Goal: Task Accomplishment & Management: Complete application form

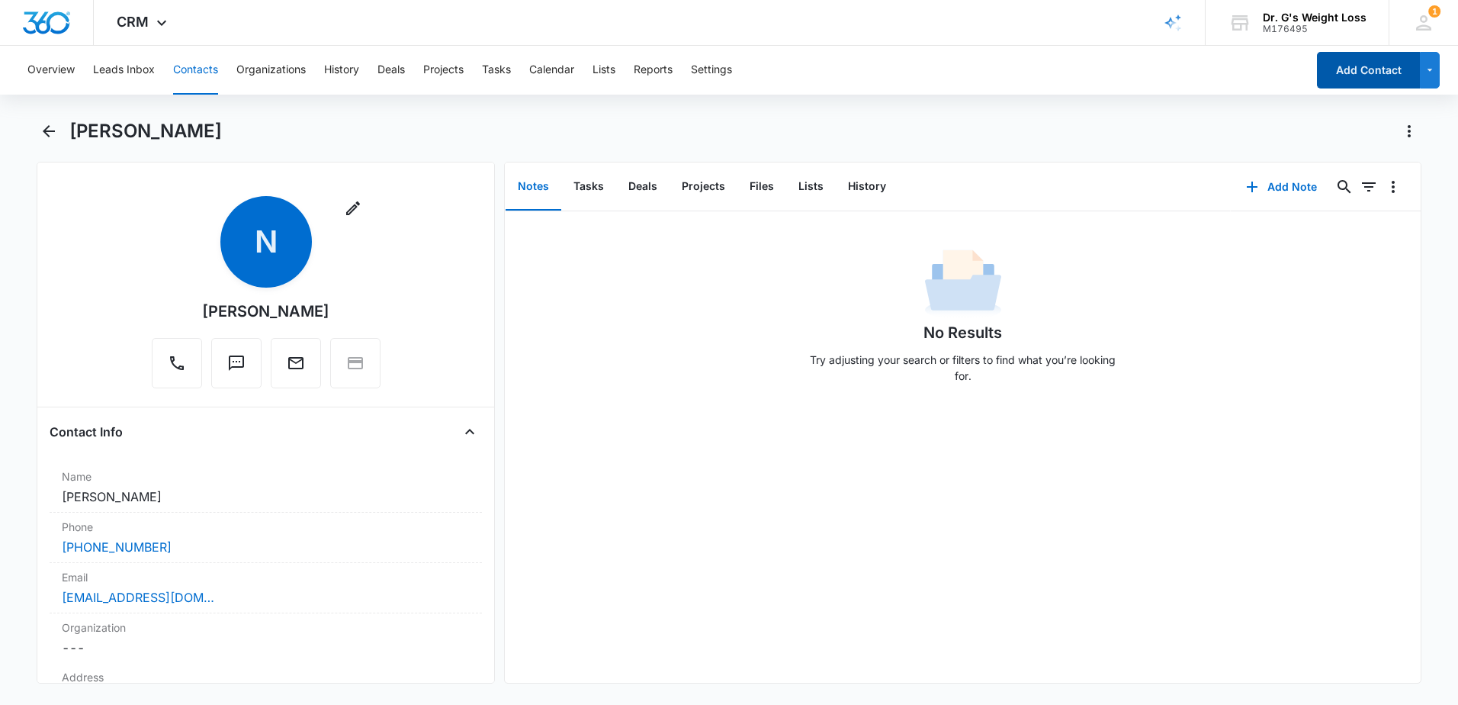
click at [1363, 64] on button "Add Contact" at bounding box center [1368, 70] width 103 height 37
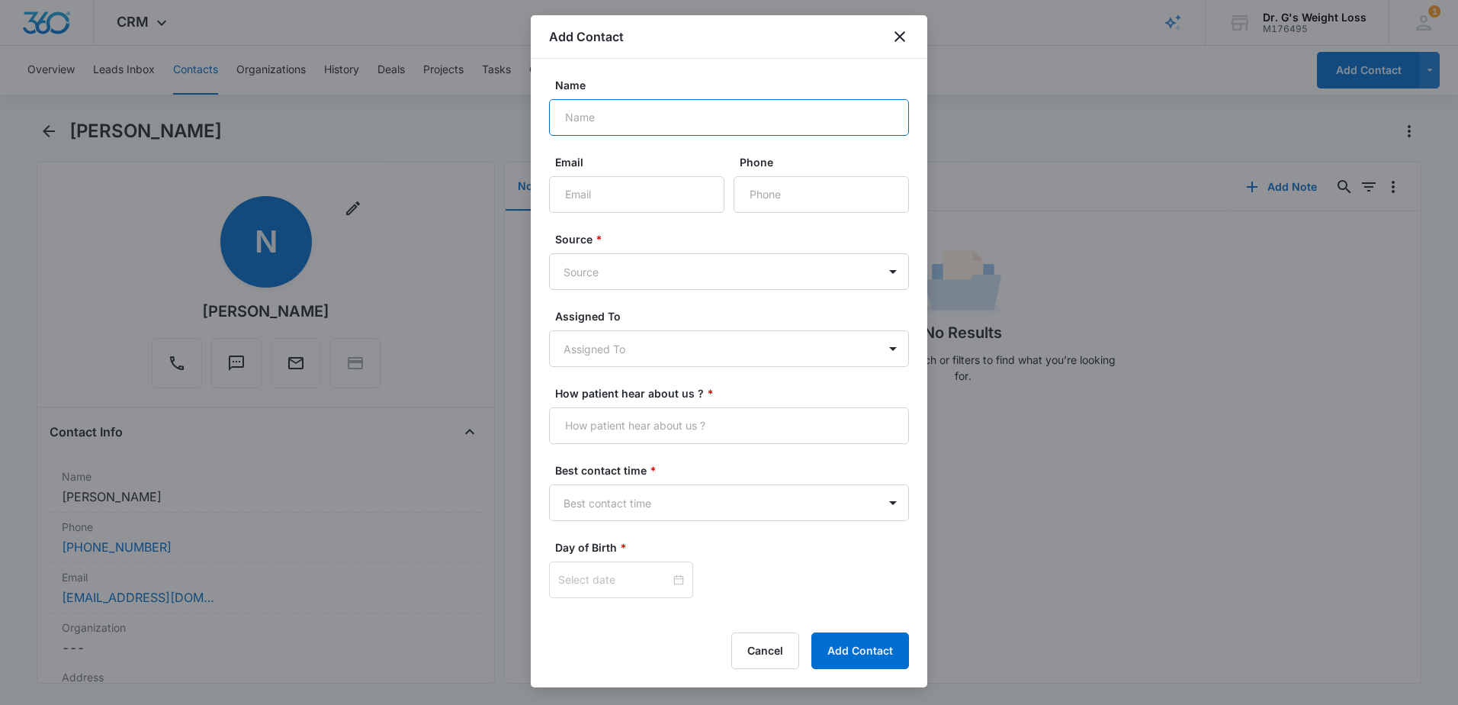
click at [580, 120] on input "Name" at bounding box center [729, 117] width 360 height 37
type input "[PERSON_NAME]"
click at [590, 183] on input "Email" at bounding box center [636, 194] width 175 height 37
click at [767, 204] on input "Phone" at bounding box center [821, 194] width 175 height 37
type input "[PHONE_NUMBER]"
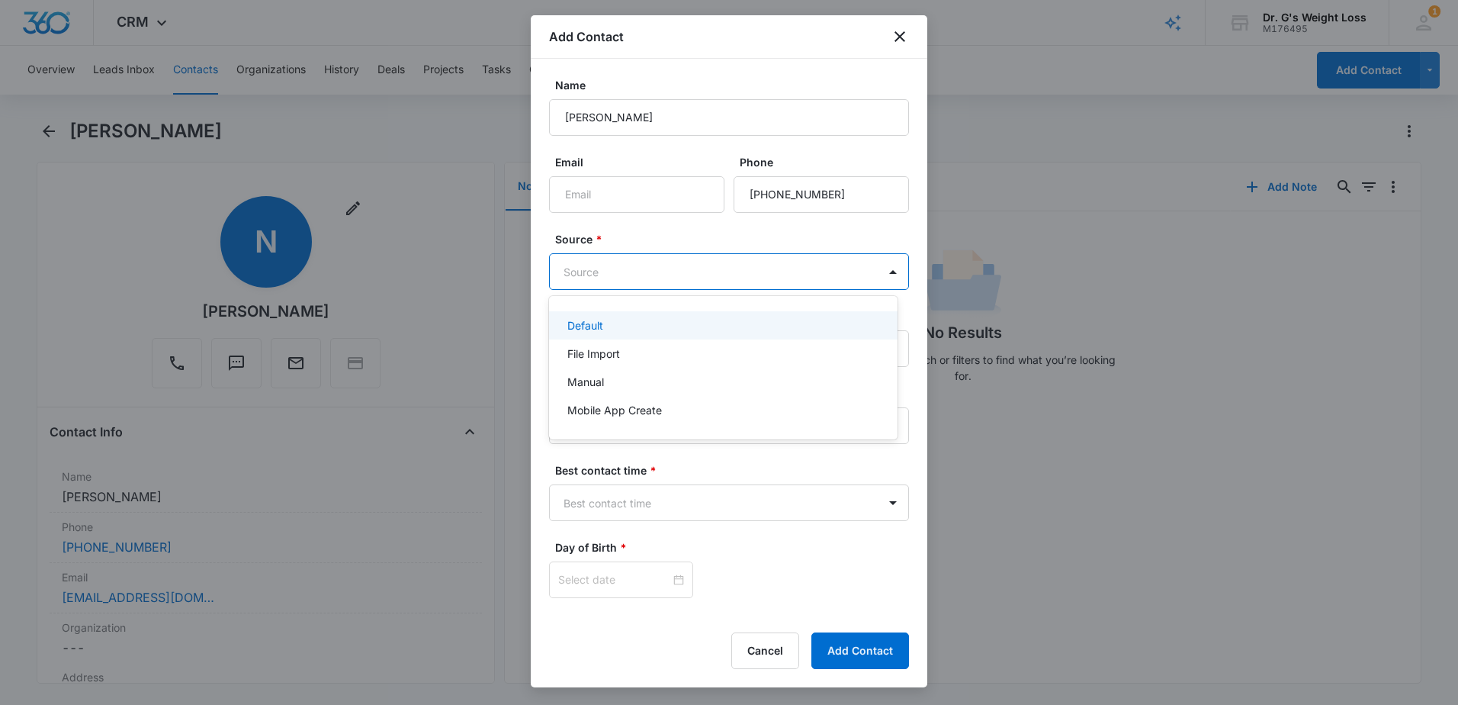
click at [796, 275] on body "CRM Apps Reputation Forms CRM Email Social Content Ads Intelligence Files Brand…" at bounding box center [729, 352] width 1458 height 705
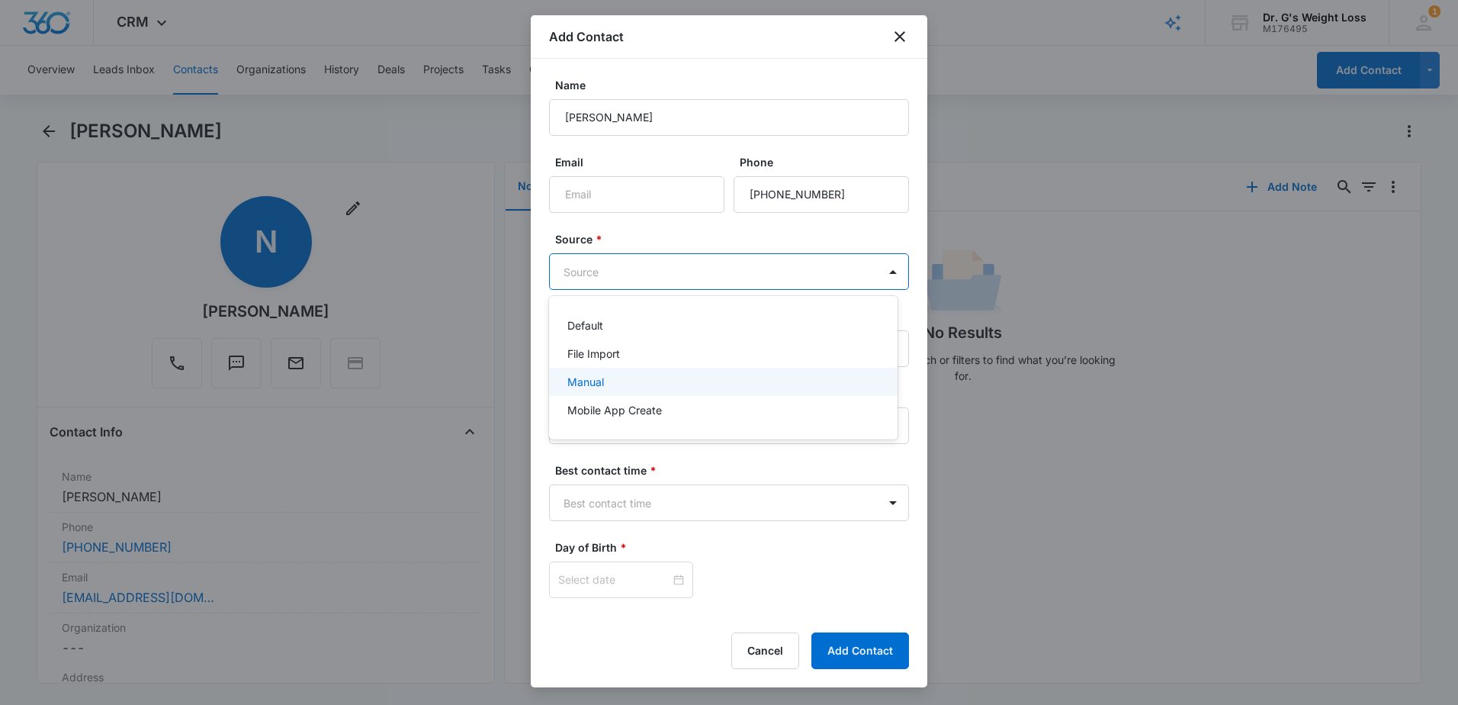
click at [709, 386] on div "Manual" at bounding box center [722, 382] width 309 height 16
click at [599, 355] on body "CRM Apps Reputation Forms CRM Email Social Content Ads Intelligence Files Brand…" at bounding box center [729, 352] width 1458 height 705
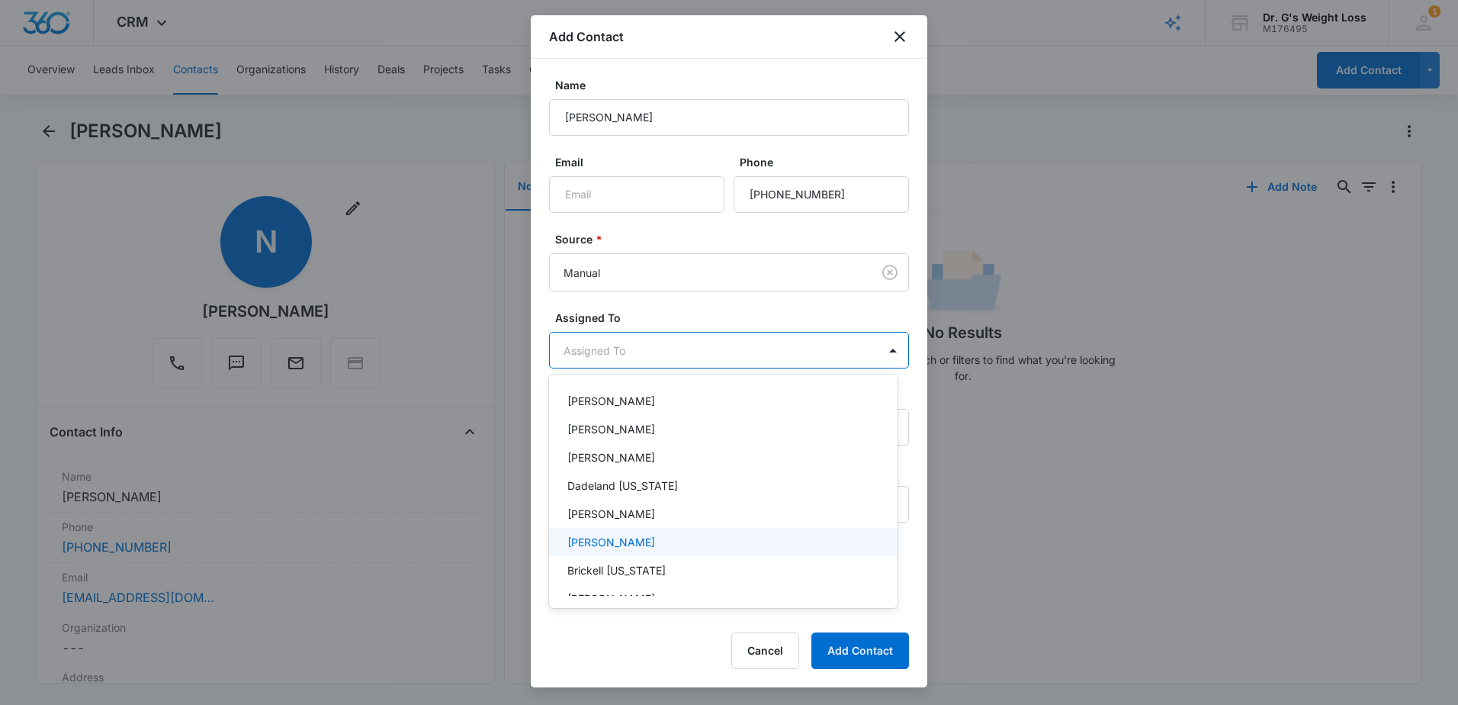
scroll to position [305, 0]
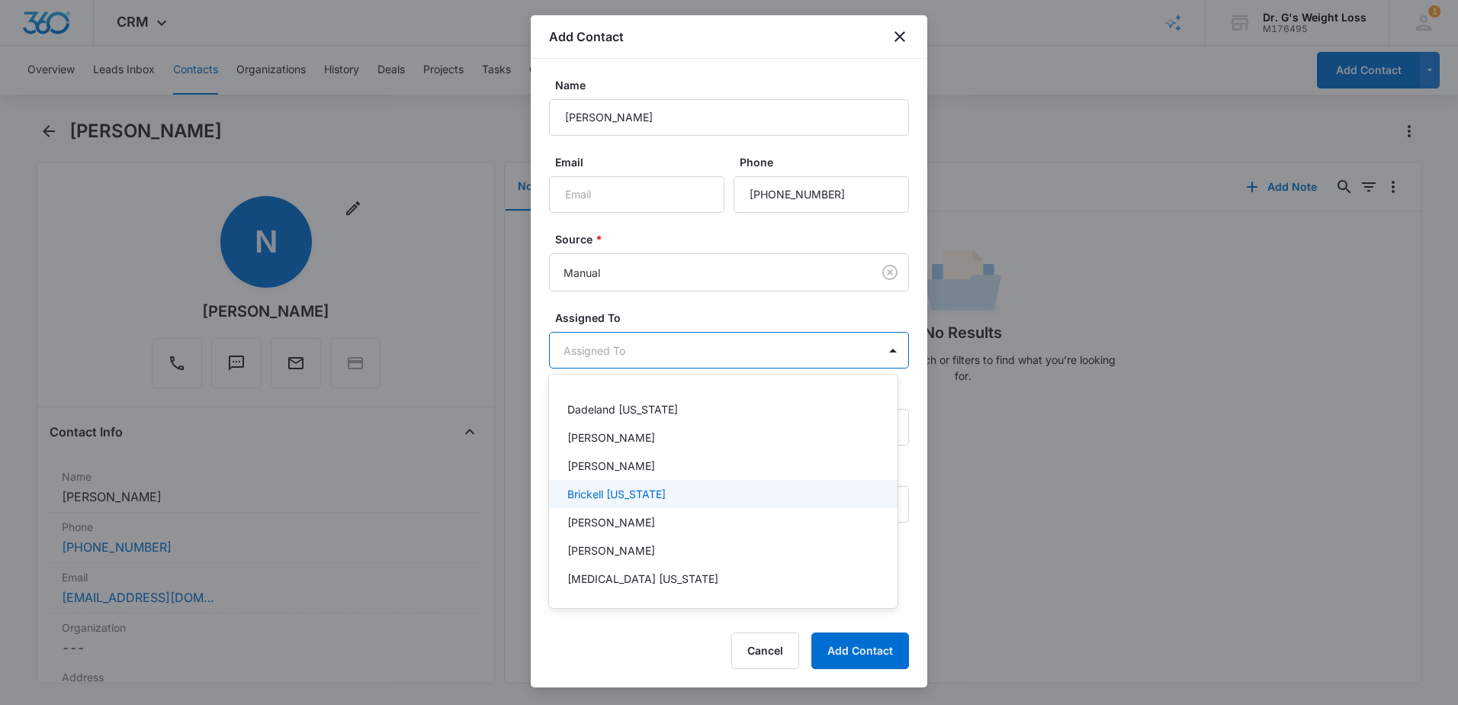
click at [632, 501] on p "Brickell [US_STATE]" at bounding box center [617, 494] width 98 height 16
click at [851, 309] on div at bounding box center [729, 352] width 1458 height 705
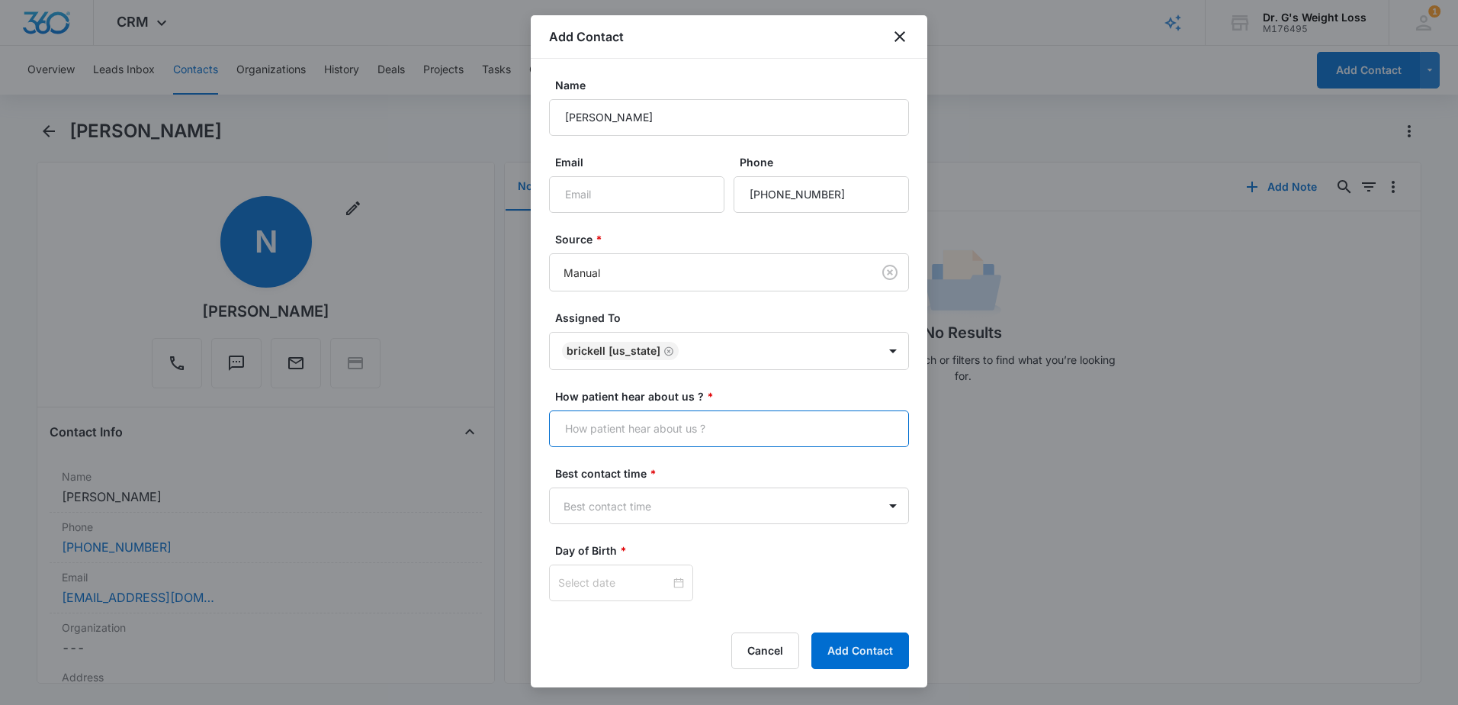
click at [715, 436] on input "How patient hear about us ? *" at bounding box center [729, 428] width 360 height 37
click at [672, 585] on div at bounding box center [621, 582] width 126 height 17
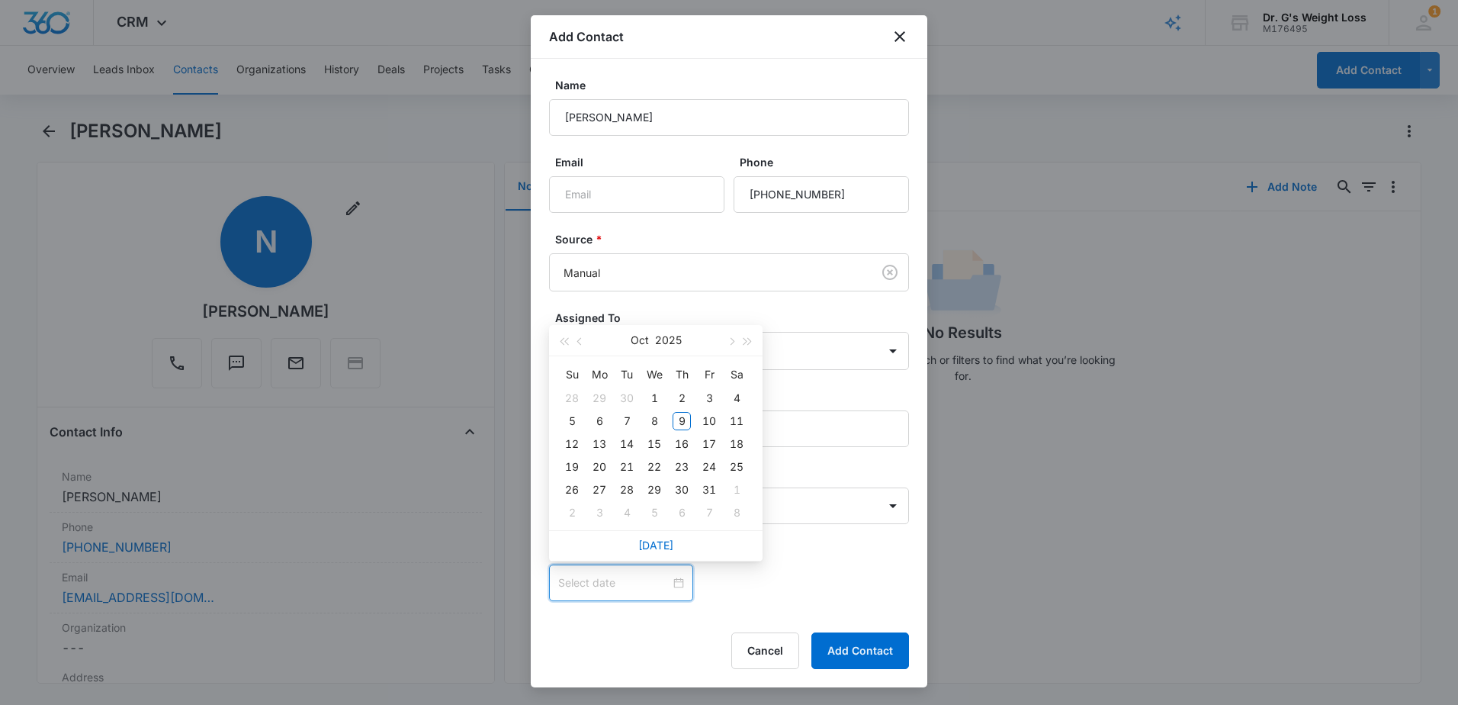
click at [673, 585] on div at bounding box center [621, 582] width 126 height 17
type input "[DATE]"
click at [732, 339] on span "button" at bounding box center [731, 342] width 8 height 8
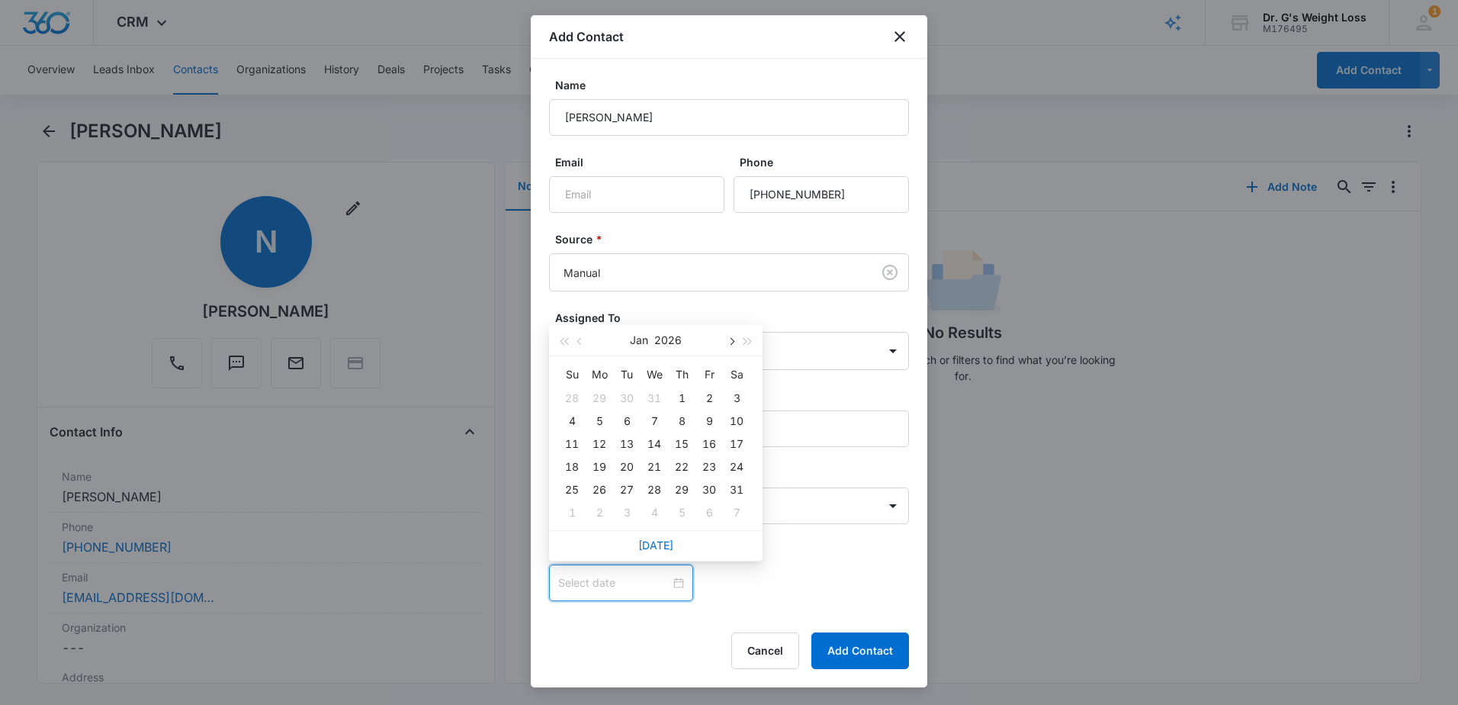
click at [732, 339] on span "button" at bounding box center [731, 342] width 8 height 8
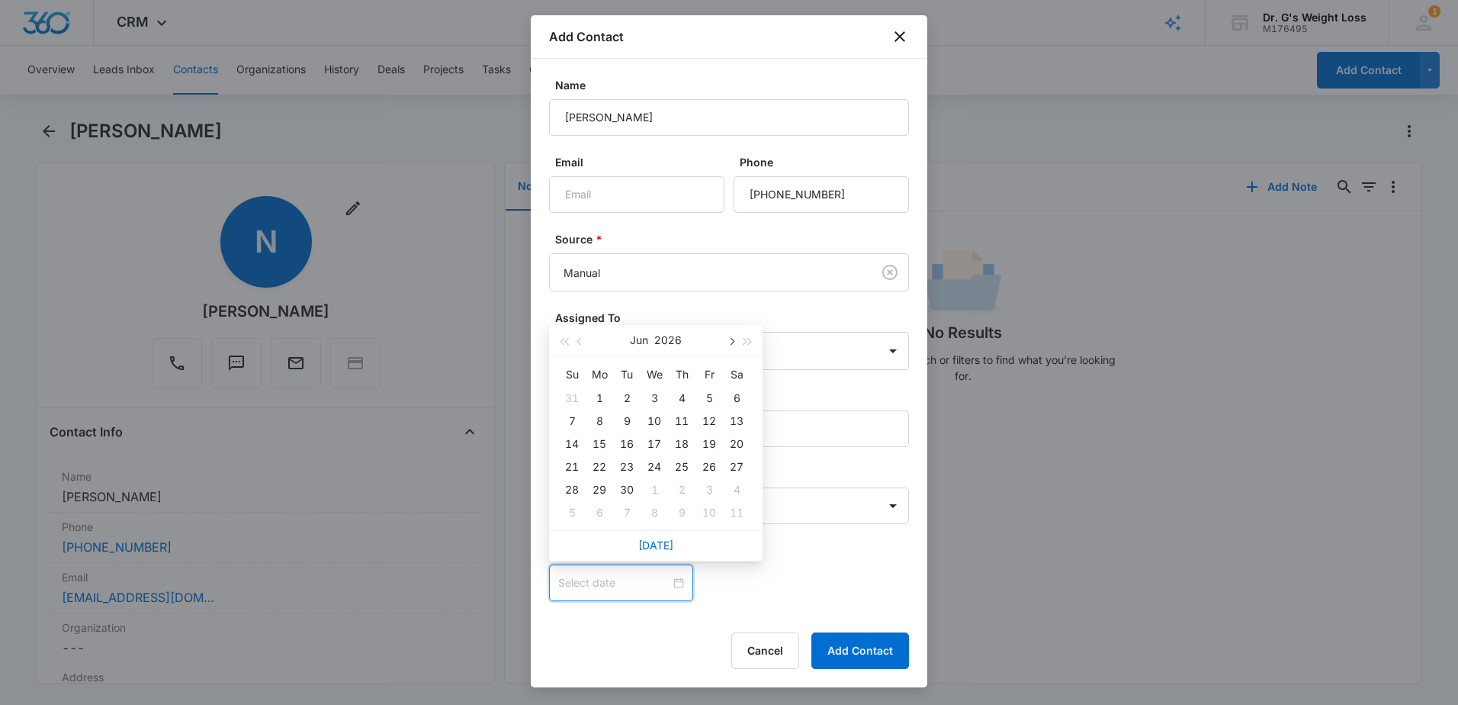
click at [732, 339] on span "button" at bounding box center [731, 342] width 8 height 8
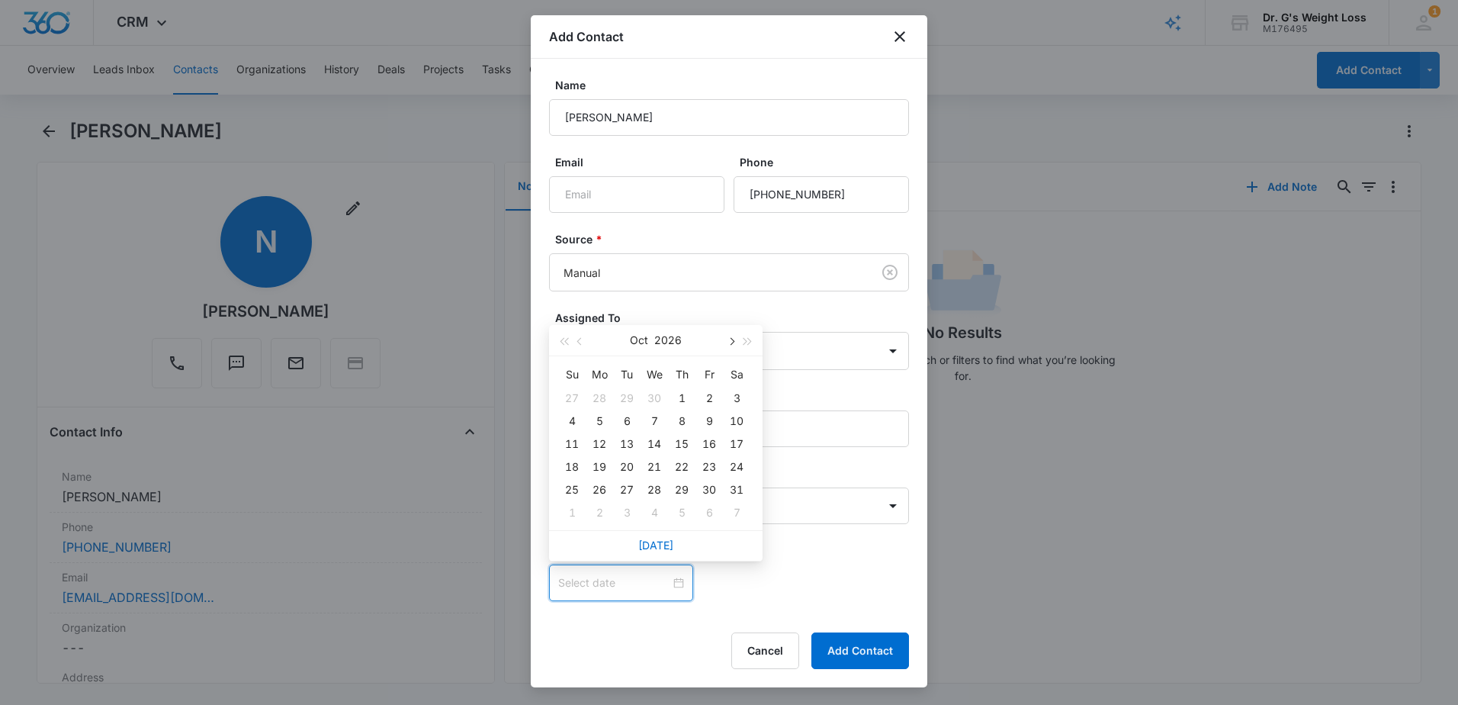
click at [732, 339] on span "button" at bounding box center [731, 342] width 8 height 8
click at [567, 341] on span "button" at bounding box center [564, 342] width 8 height 8
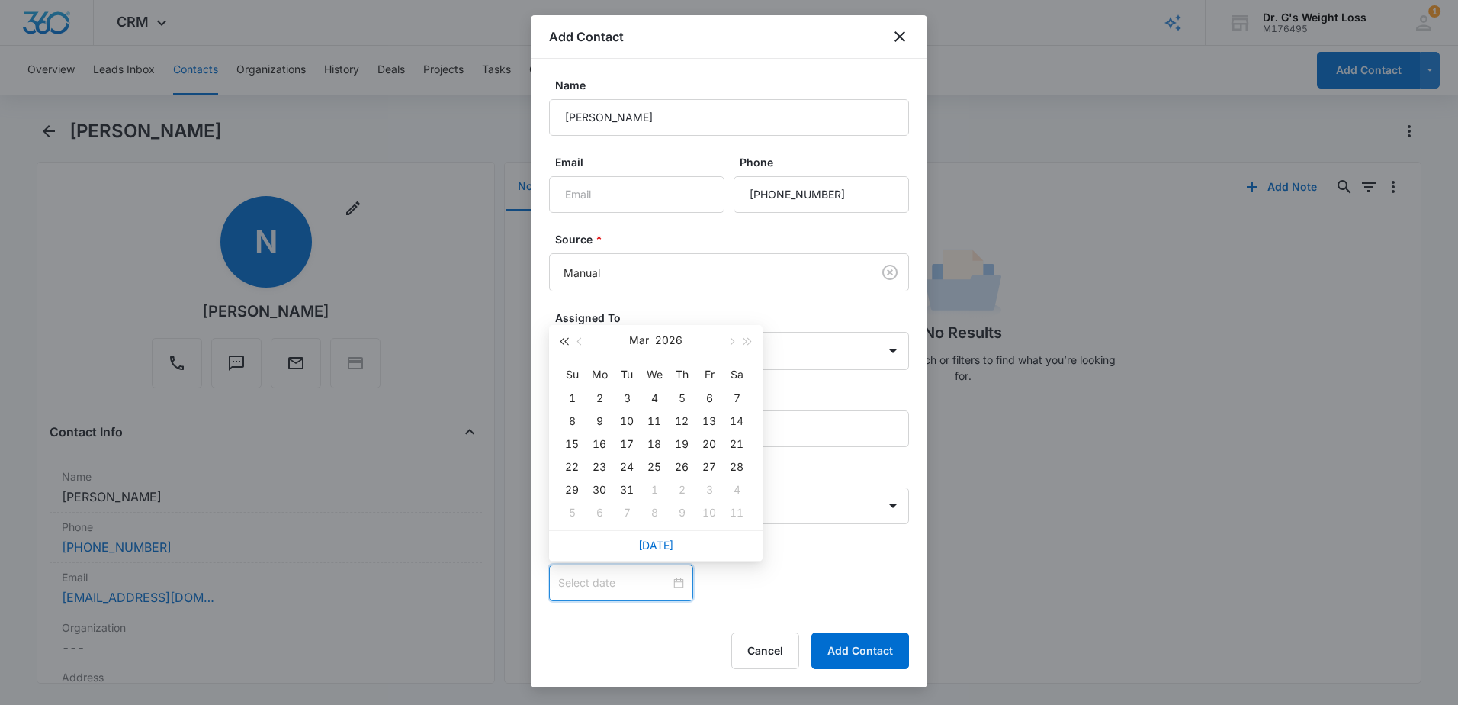
click at [567, 341] on span "button" at bounding box center [564, 342] width 8 height 8
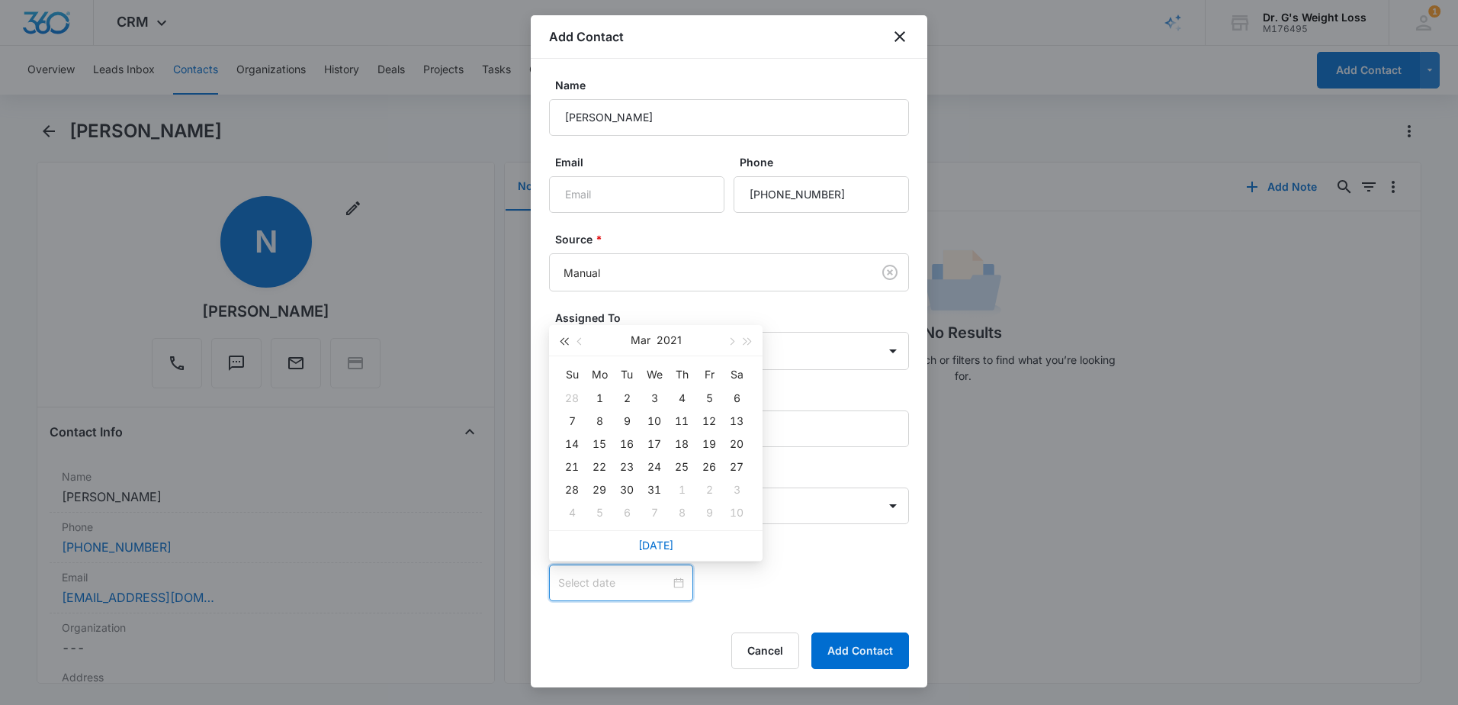
click at [567, 341] on span "button" at bounding box center [564, 342] width 8 height 8
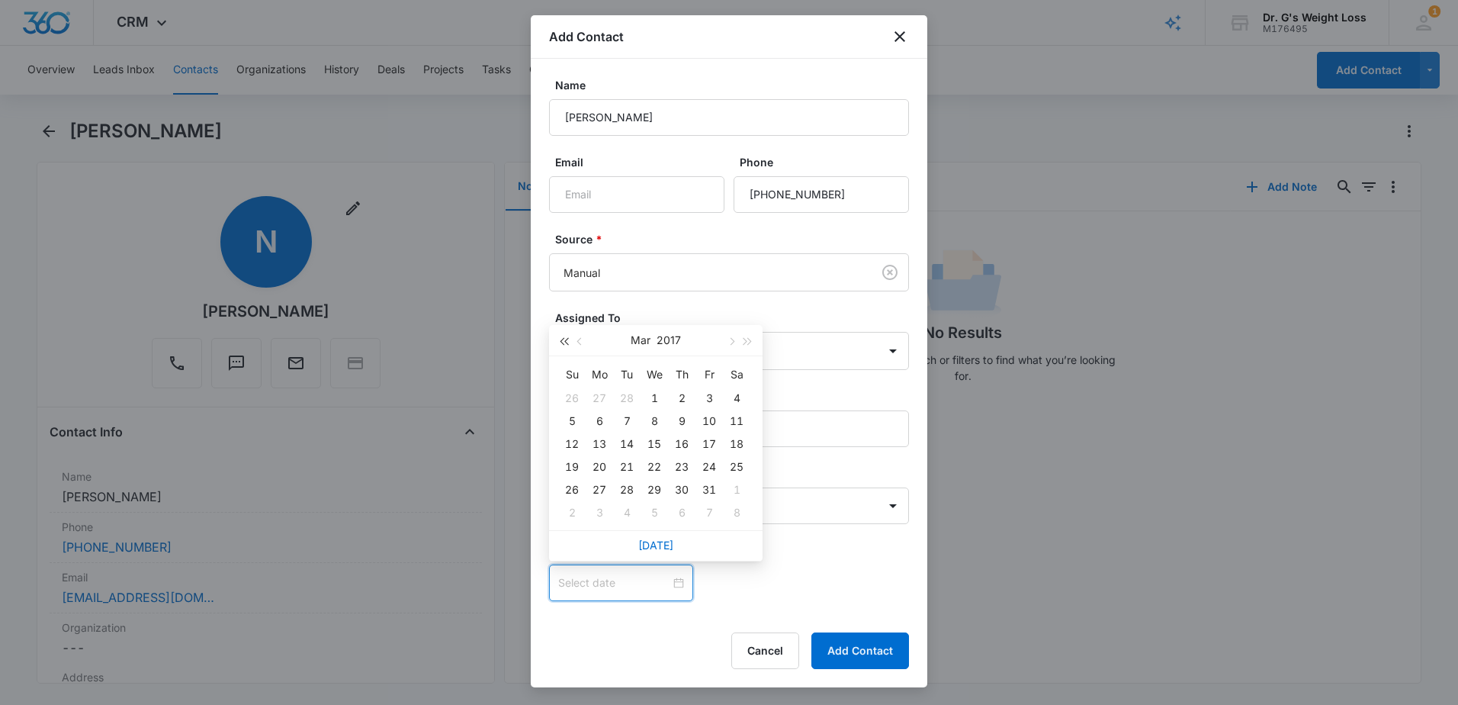
click at [567, 341] on span "button" at bounding box center [564, 342] width 8 height 8
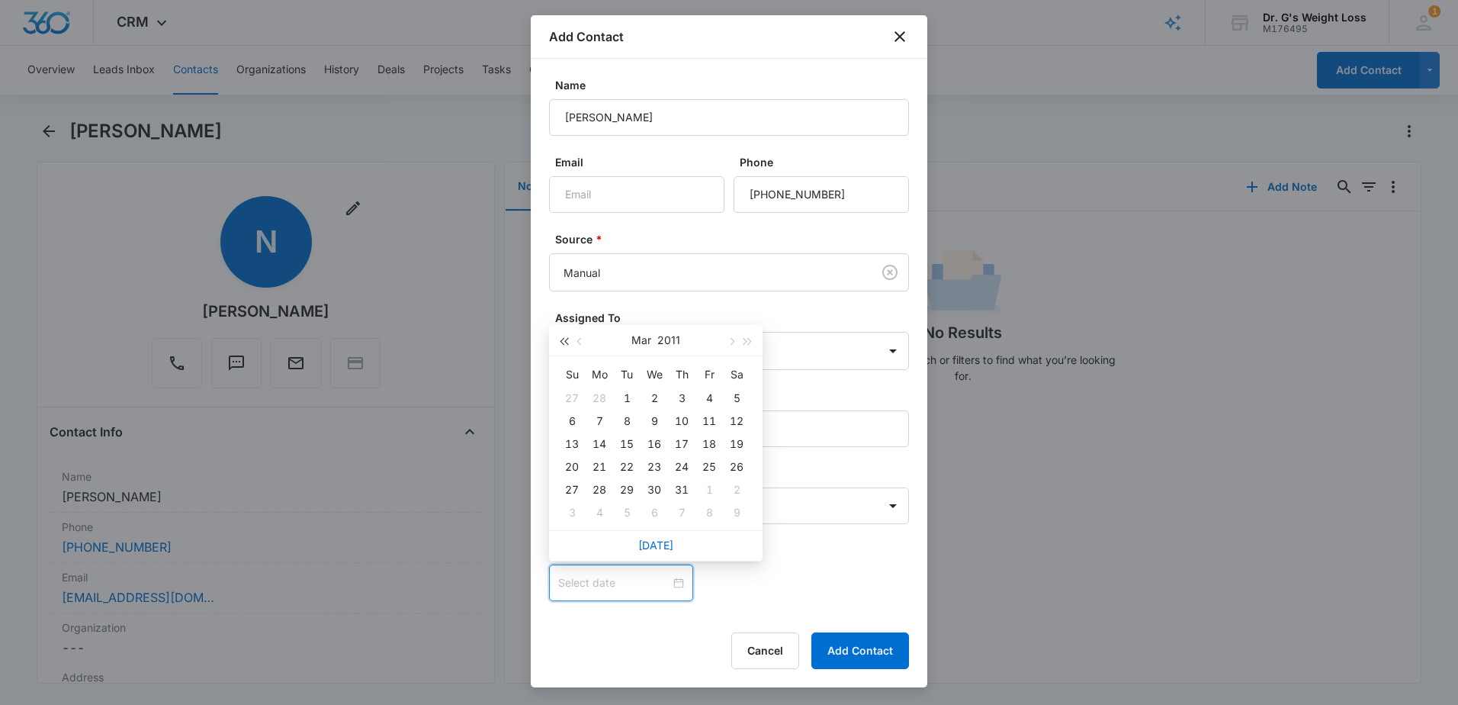
click at [567, 341] on span "button" at bounding box center [564, 342] width 8 height 8
type input "[DATE]"
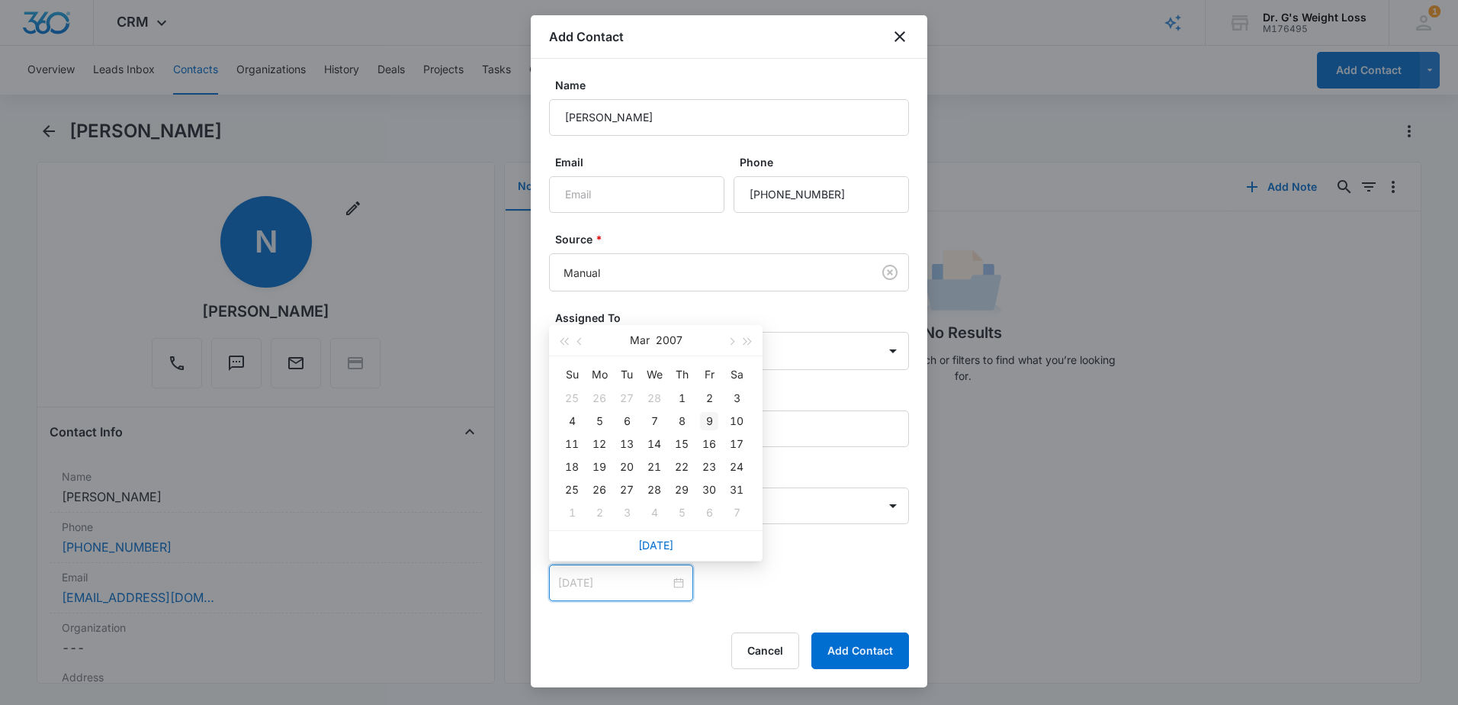
type input "[DATE]"
click at [715, 429] on div "9" at bounding box center [709, 421] width 18 height 18
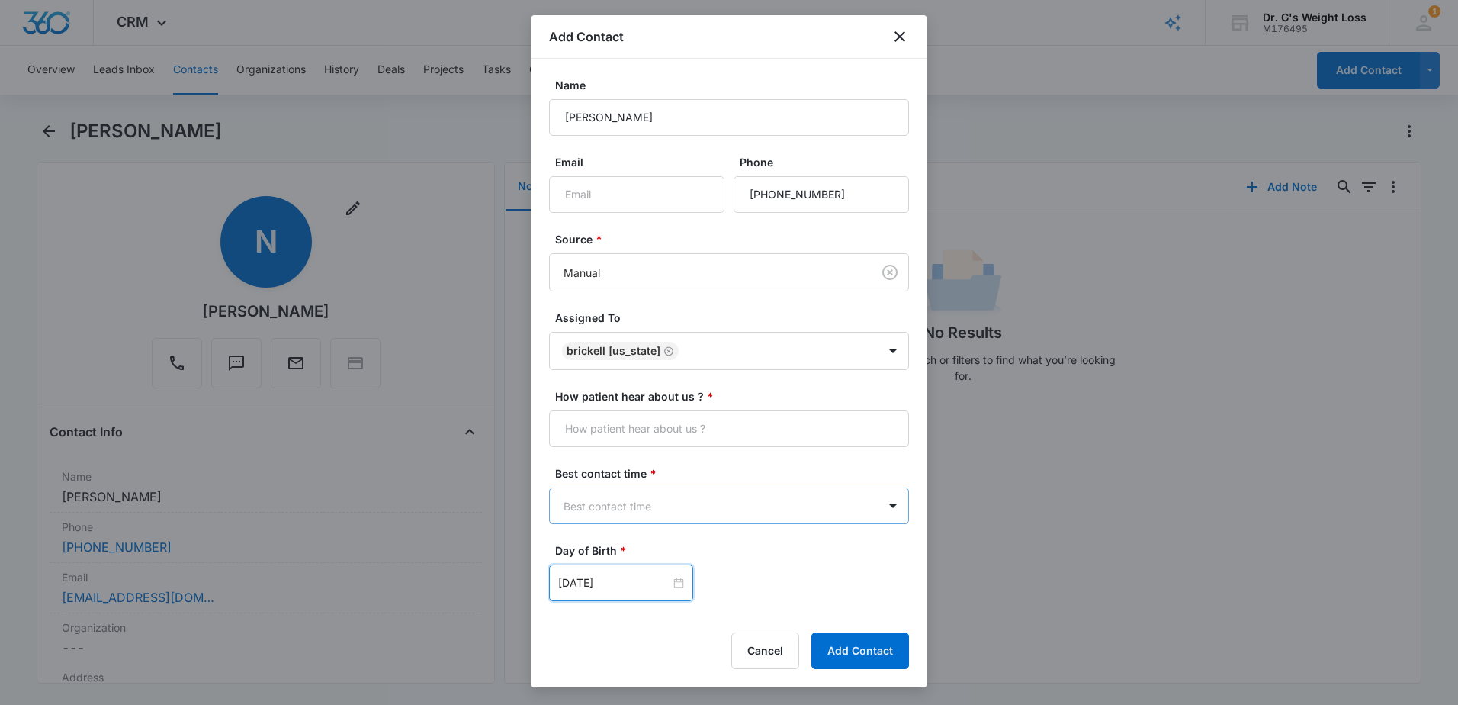
click at [732, 502] on body "CRM Apps Reputation Forms CRM Email Social Content Ads Intelligence Files Brand…" at bounding box center [729, 352] width 1458 height 705
click at [672, 568] on div "Morning" at bounding box center [723, 559] width 349 height 28
click at [879, 641] on button "Add Contact" at bounding box center [861, 650] width 98 height 37
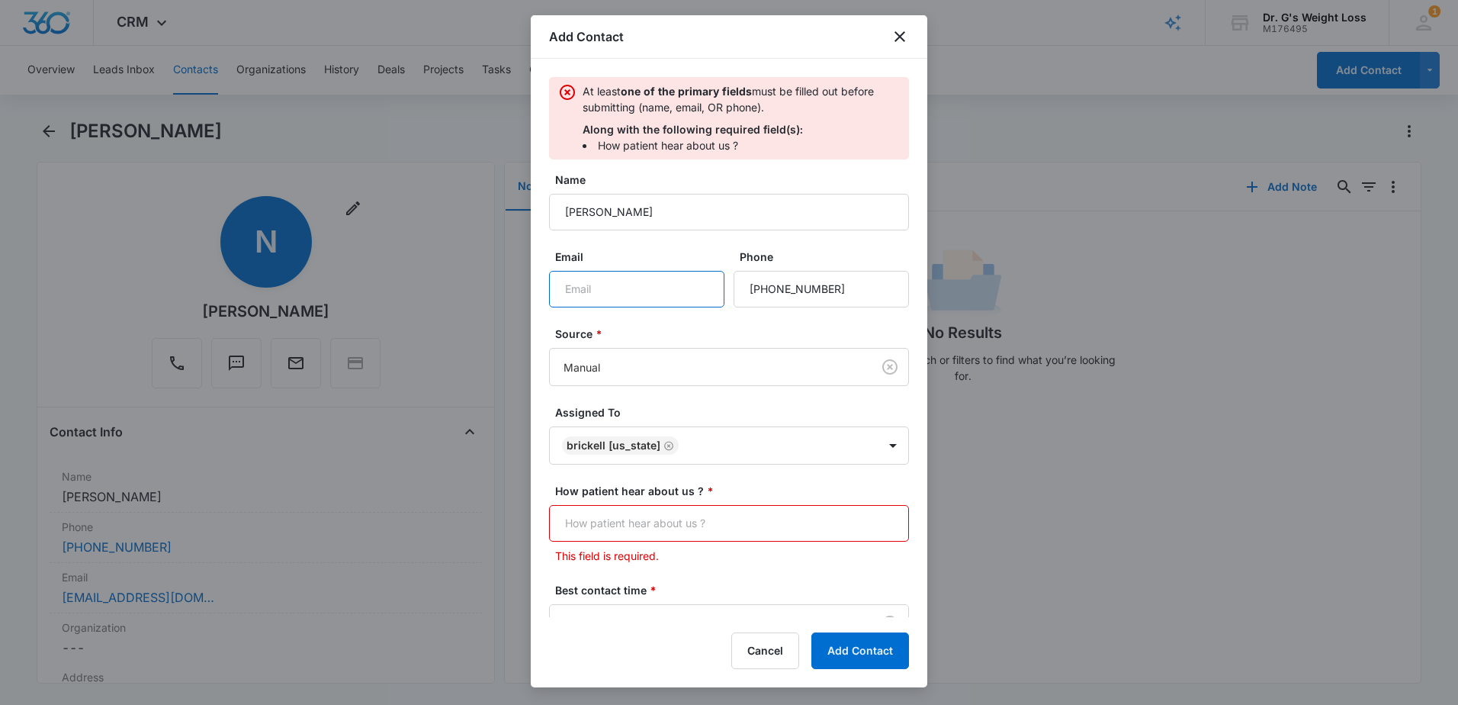
click at [634, 305] on input "Email" at bounding box center [636, 289] width 175 height 37
click at [639, 288] on input "[EMAIL_ADDRESS][DOMAIN_NAME]" at bounding box center [636, 289] width 175 height 37
type input "[EMAIL_ADDRESS][DOMAIN_NAME]"
click at [867, 651] on button "Add Contact" at bounding box center [861, 650] width 98 height 37
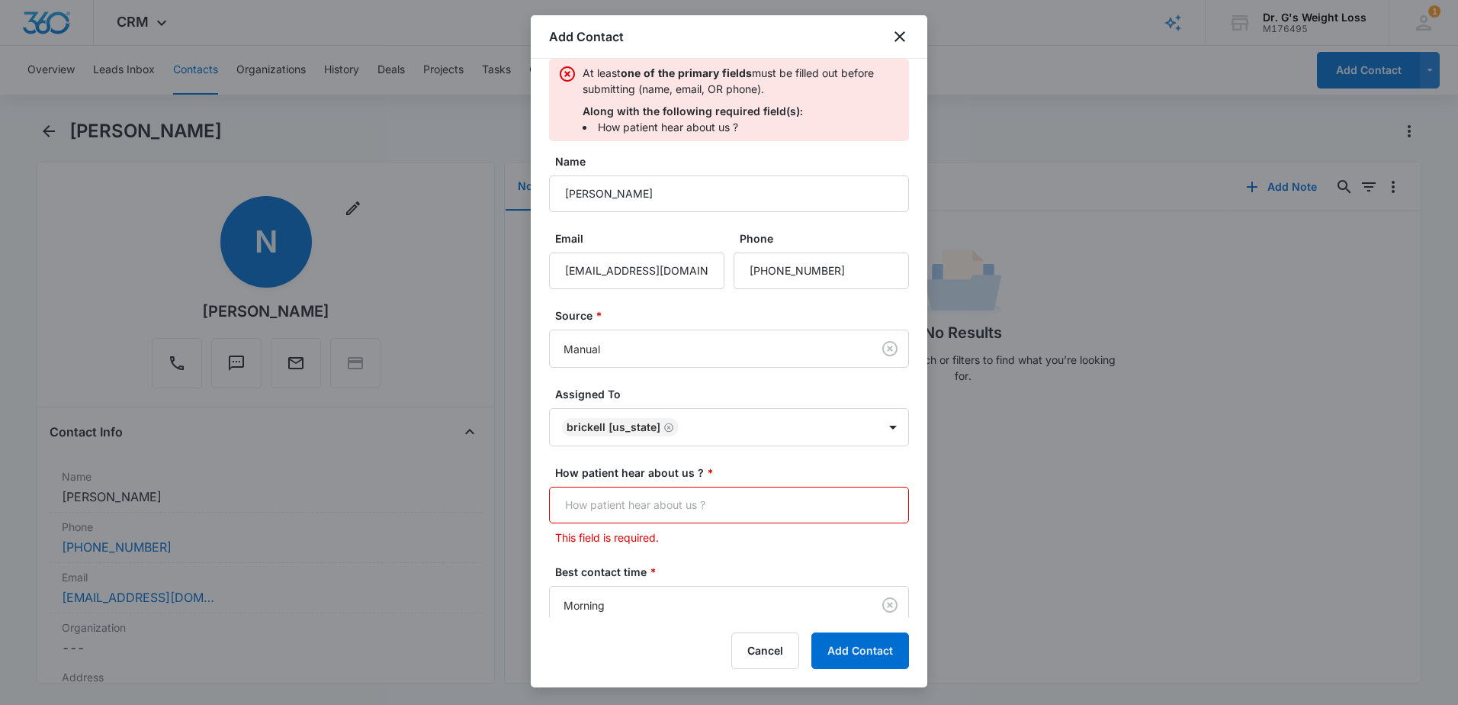
drag, startPoint x: 713, startPoint y: 490, endPoint x: 728, endPoint y: 488, distance: 14.7
click at [714, 490] on input "How patient hear about us ? *" at bounding box center [729, 505] width 360 height 37
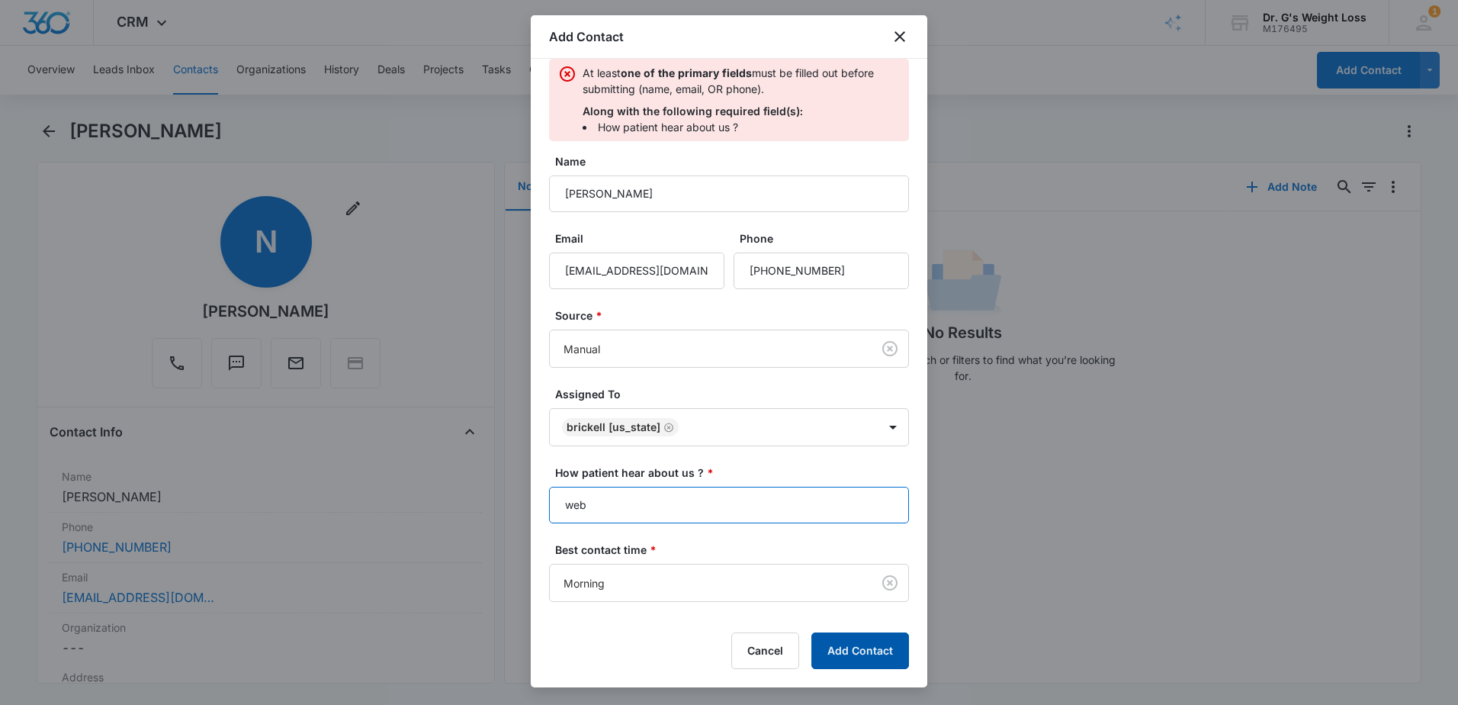
type input "web"
click at [854, 654] on button "Add Contact" at bounding box center [861, 650] width 98 height 37
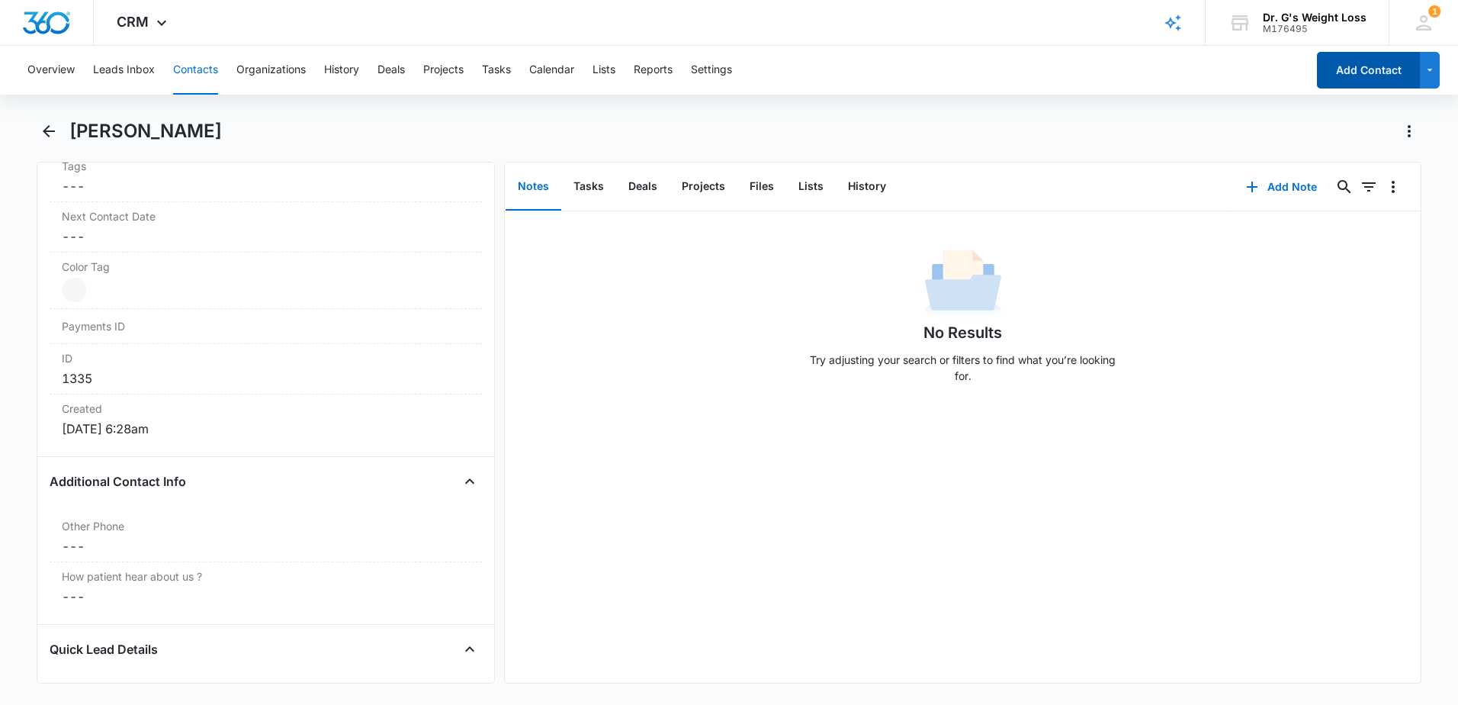
scroll to position [839, 0]
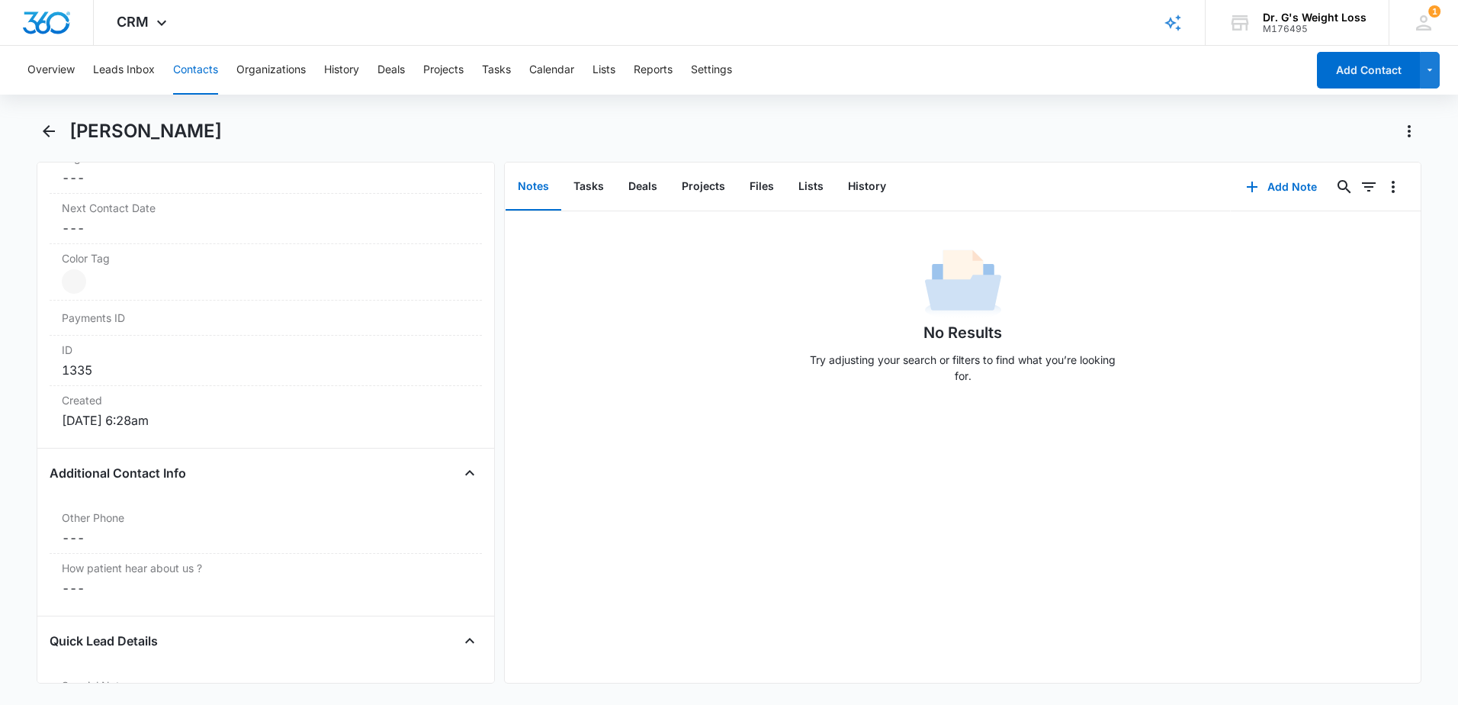
click at [197, 76] on button "Contacts" at bounding box center [195, 70] width 45 height 49
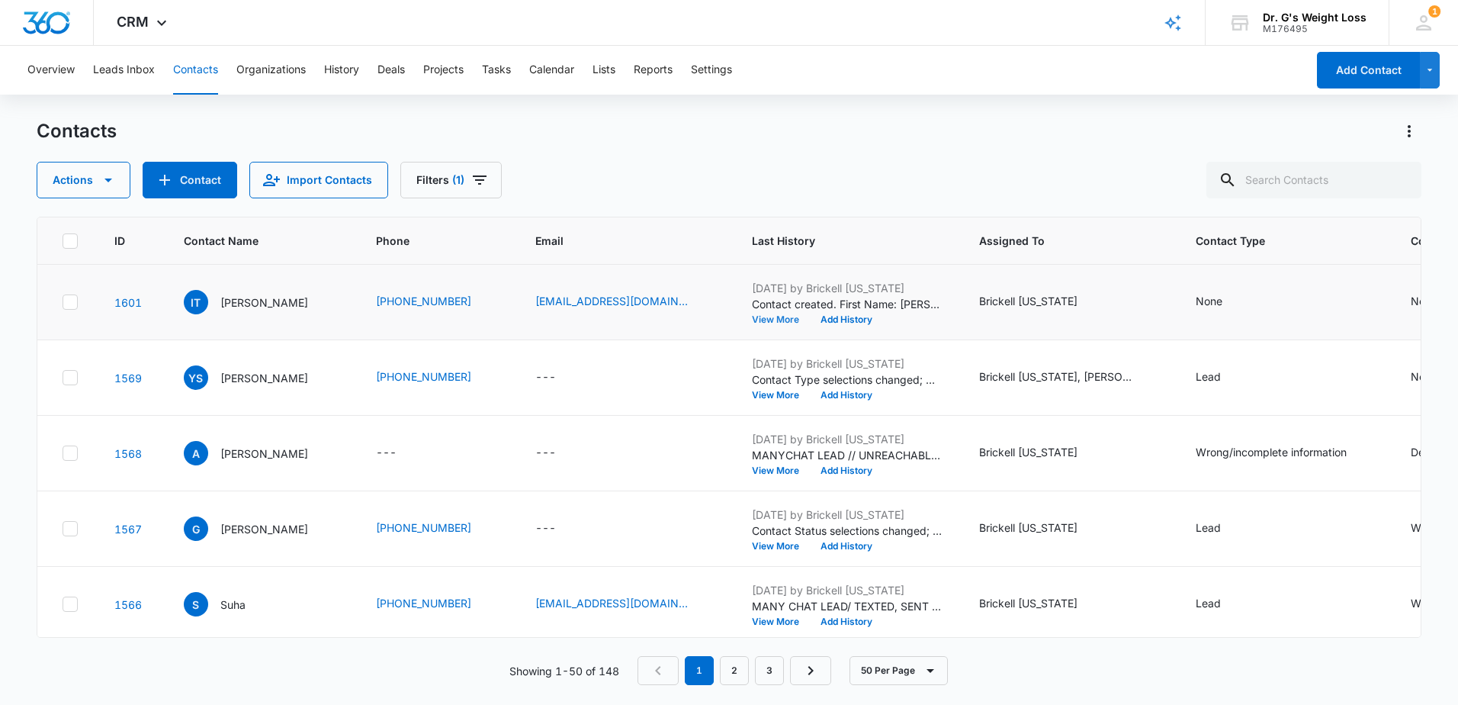
click at [810, 316] on button "View More" at bounding box center [781, 319] width 58 height 9
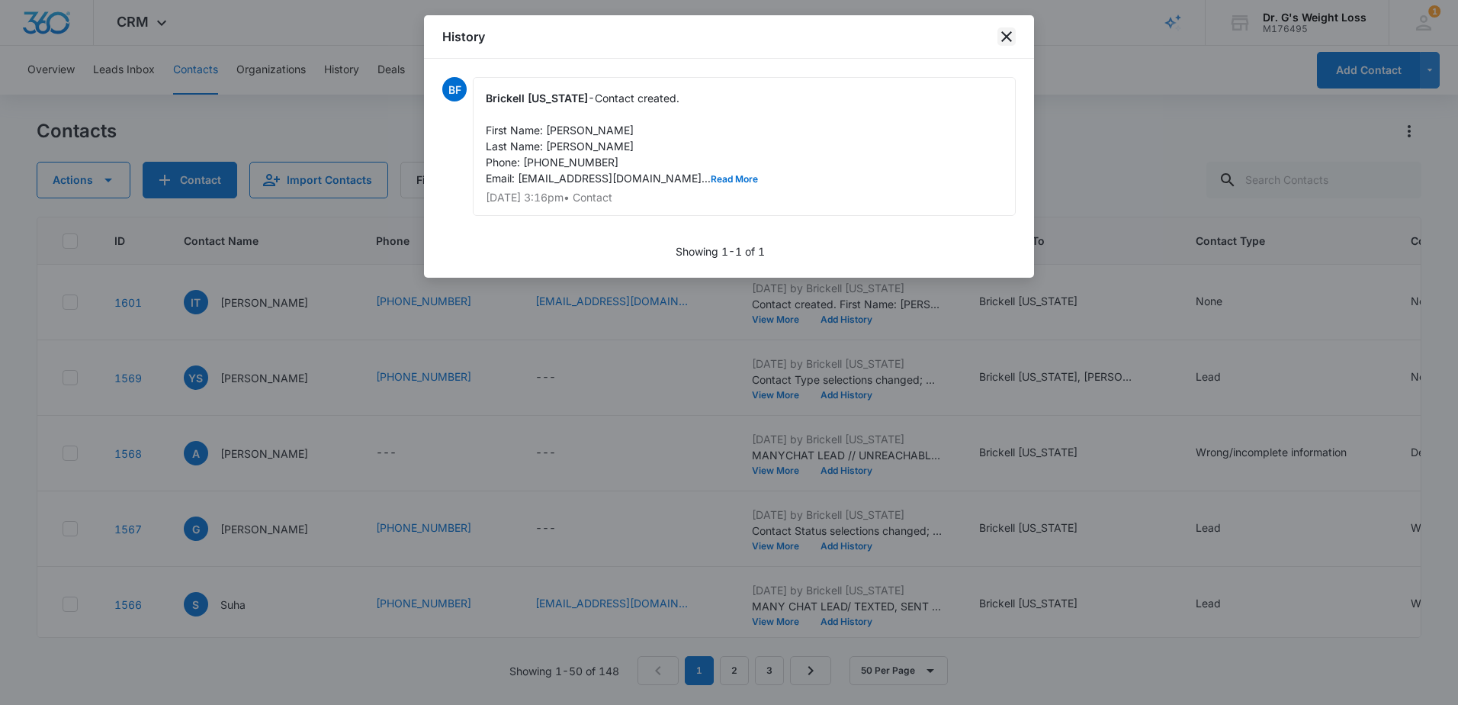
click at [1015, 34] on icon "close" at bounding box center [1007, 36] width 18 height 18
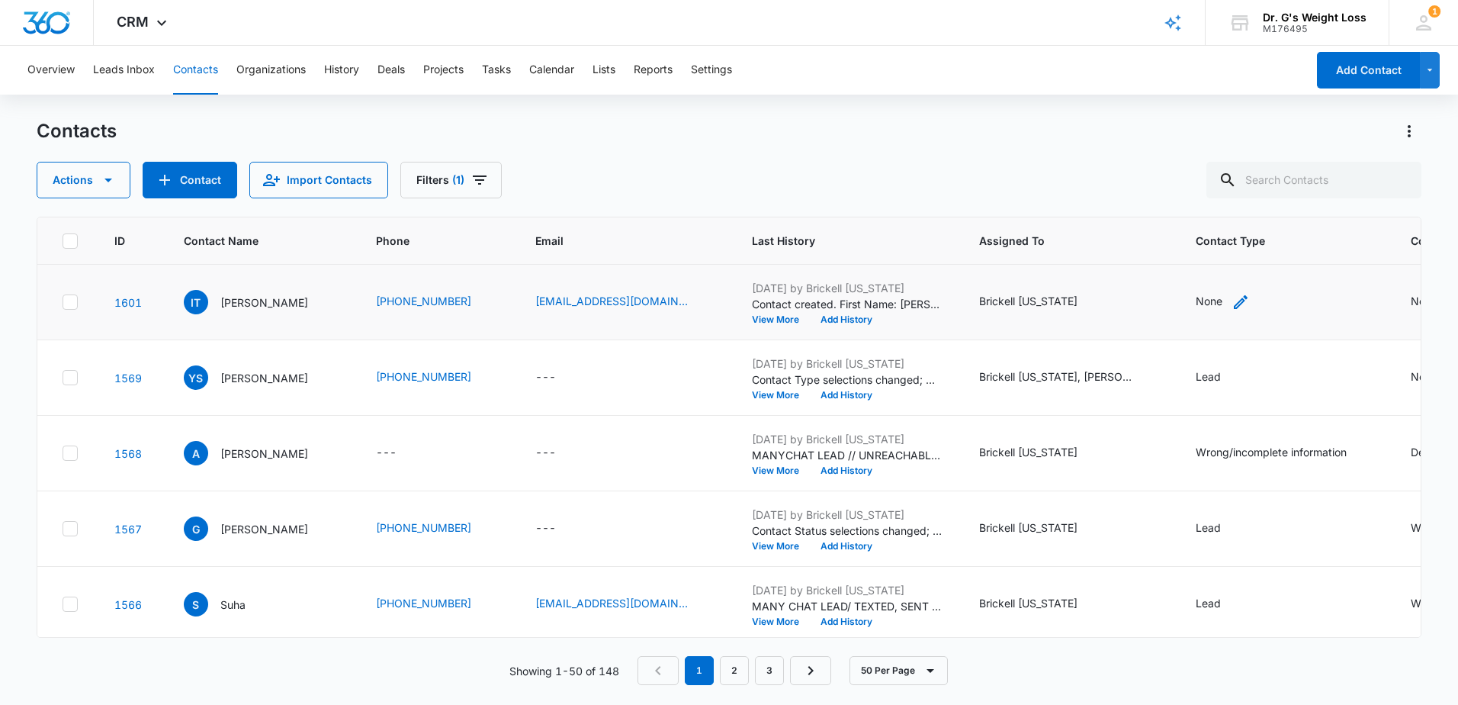
click at [1223, 299] on div "None" at bounding box center [1209, 301] width 27 height 16
click at [1290, 207] on div at bounding box center [1284, 204] width 24 height 24
click at [1240, 291] on div "Lead" at bounding box center [1232, 286] width 94 height 16
click at [1291, 269] on div "Contact Type option Lead, selected. 4 results available. Use Up and Down to cho…" at bounding box center [1224, 214] width 153 height 141
click at [1272, 246] on button "Save" at bounding box center [1260, 252] width 45 height 29
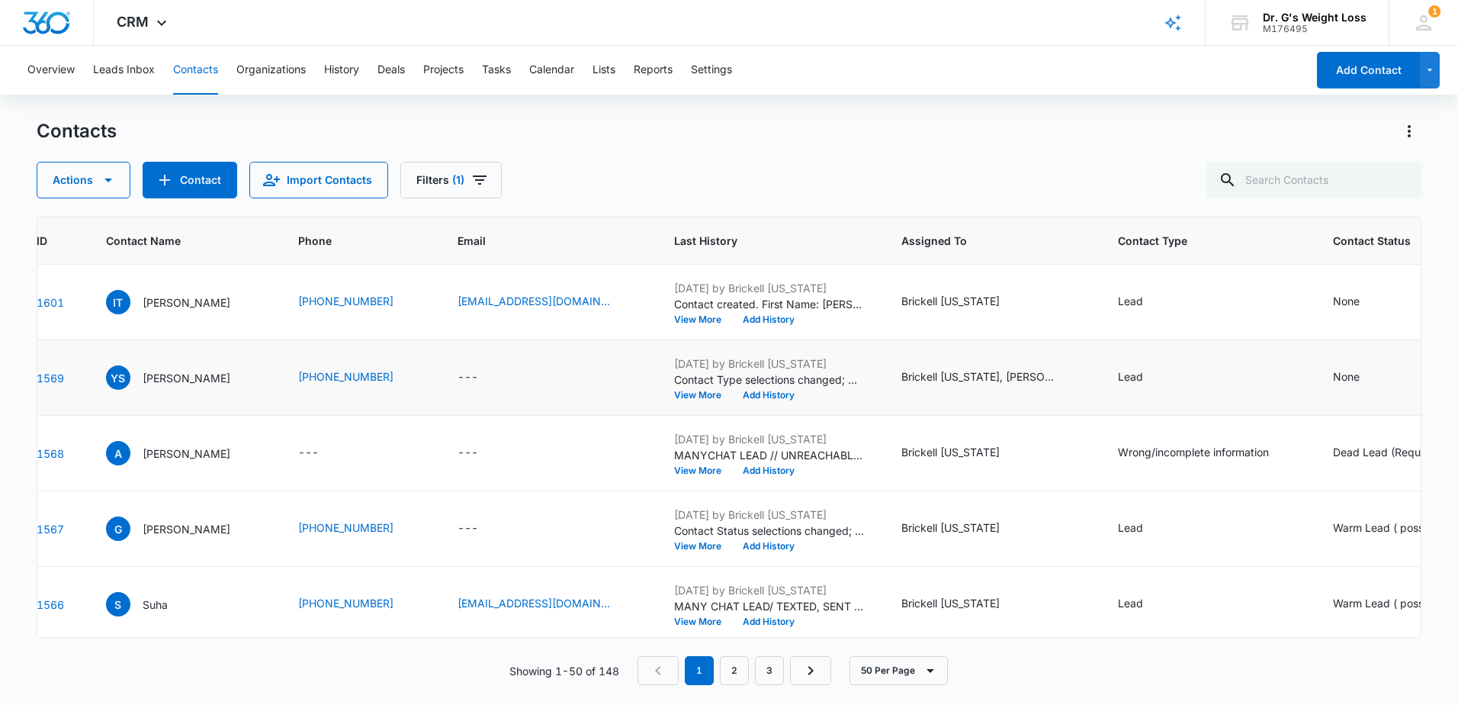
scroll to position [0, 327]
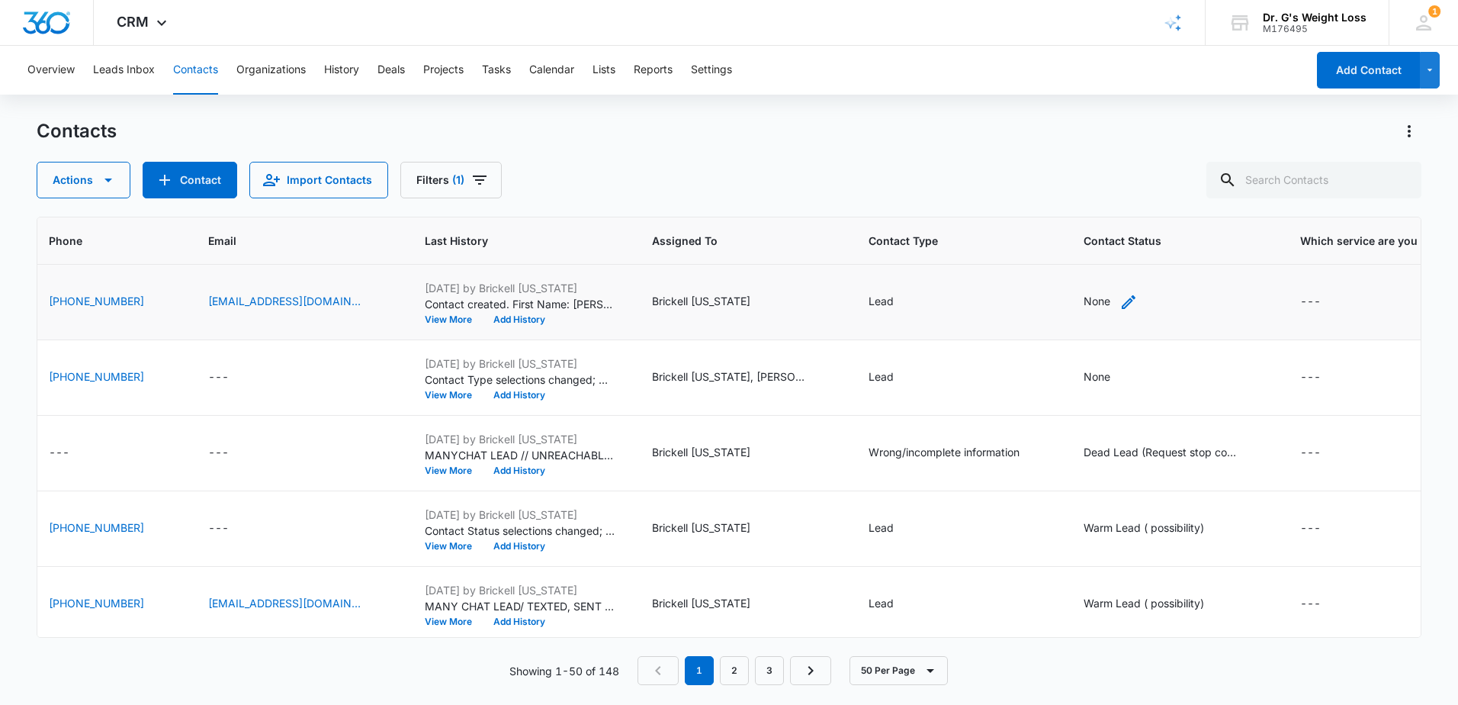
click at [1111, 301] on div "None" at bounding box center [1097, 301] width 27 height 16
click at [1176, 207] on div at bounding box center [1177, 204] width 24 height 24
click at [1137, 283] on p "Warm Lead ( possibility)" at bounding box center [1121, 294] width 101 height 32
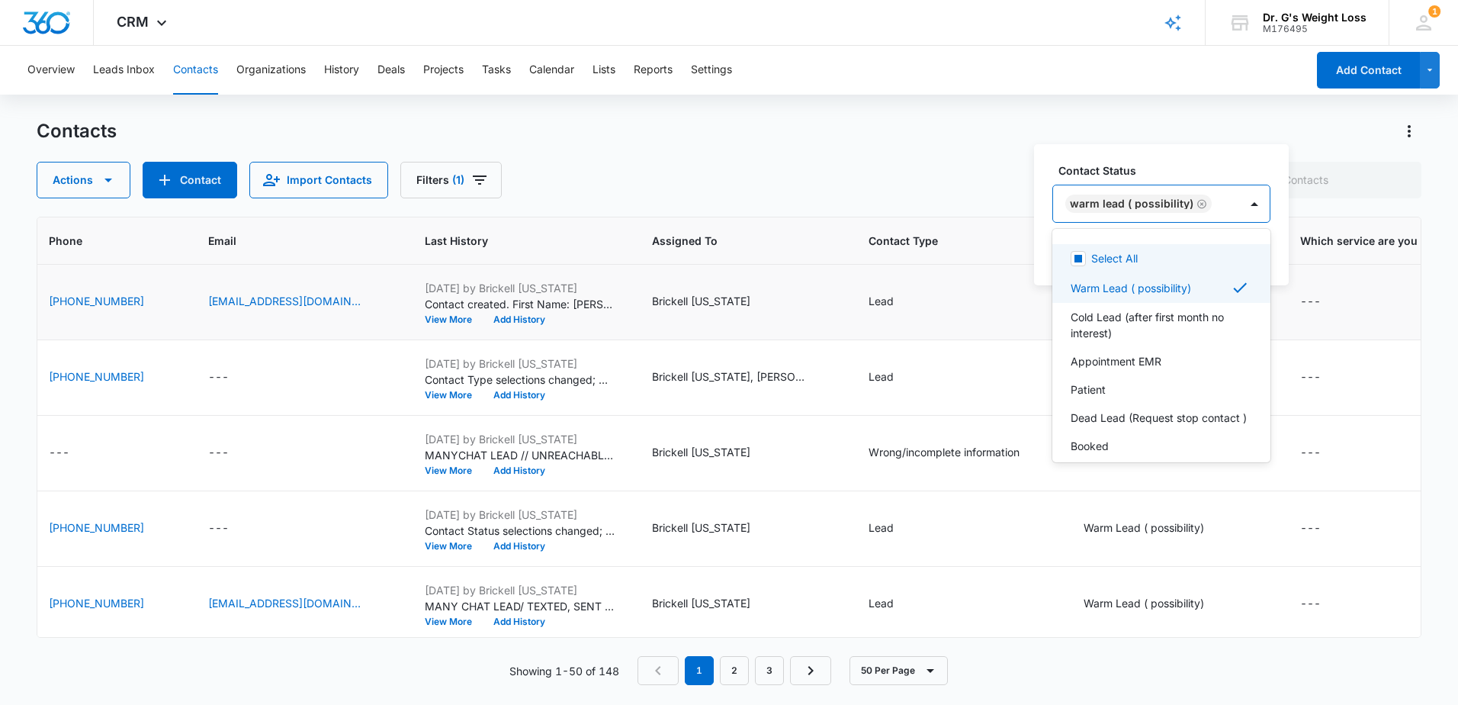
click at [1218, 171] on label "Contact Status" at bounding box center [1168, 170] width 218 height 16
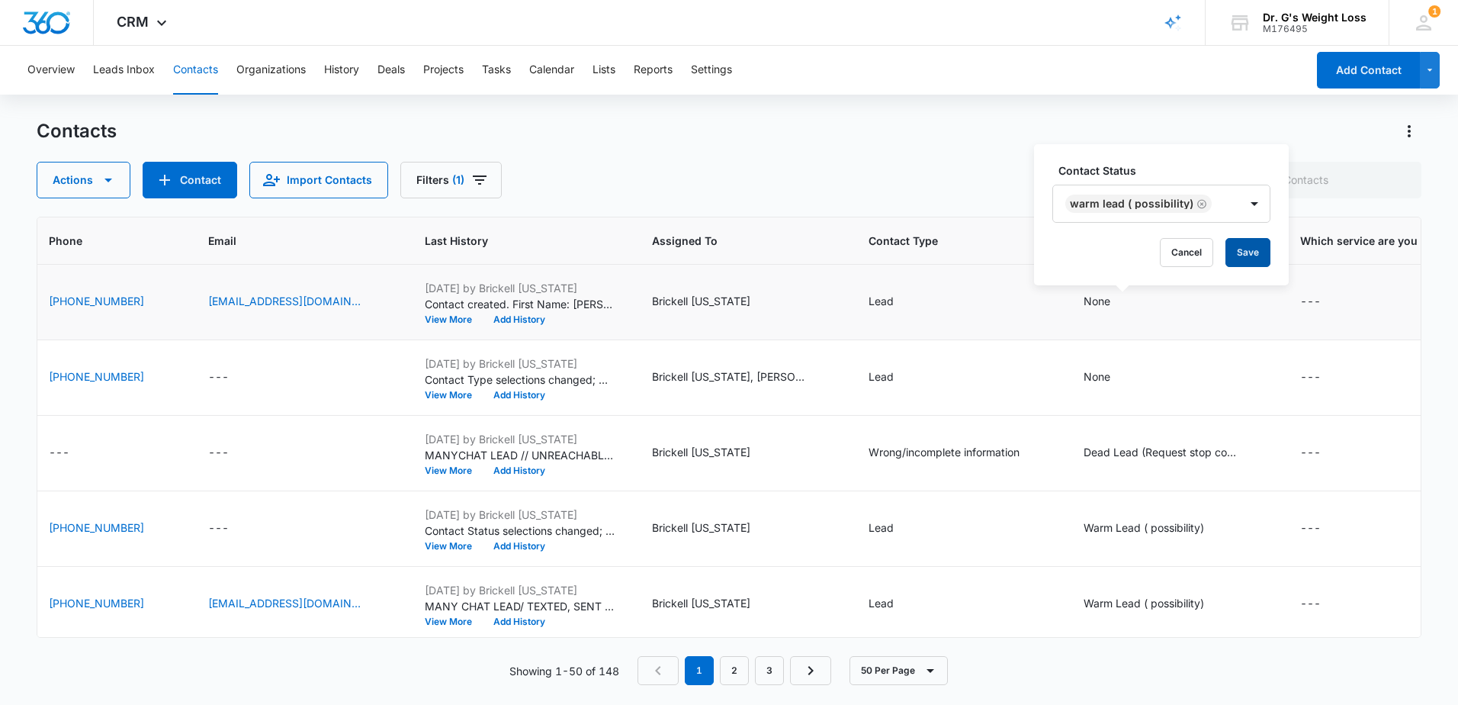
click at [1244, 249] on button "Save" at bounding box center [1248, 252] width 45 height 29
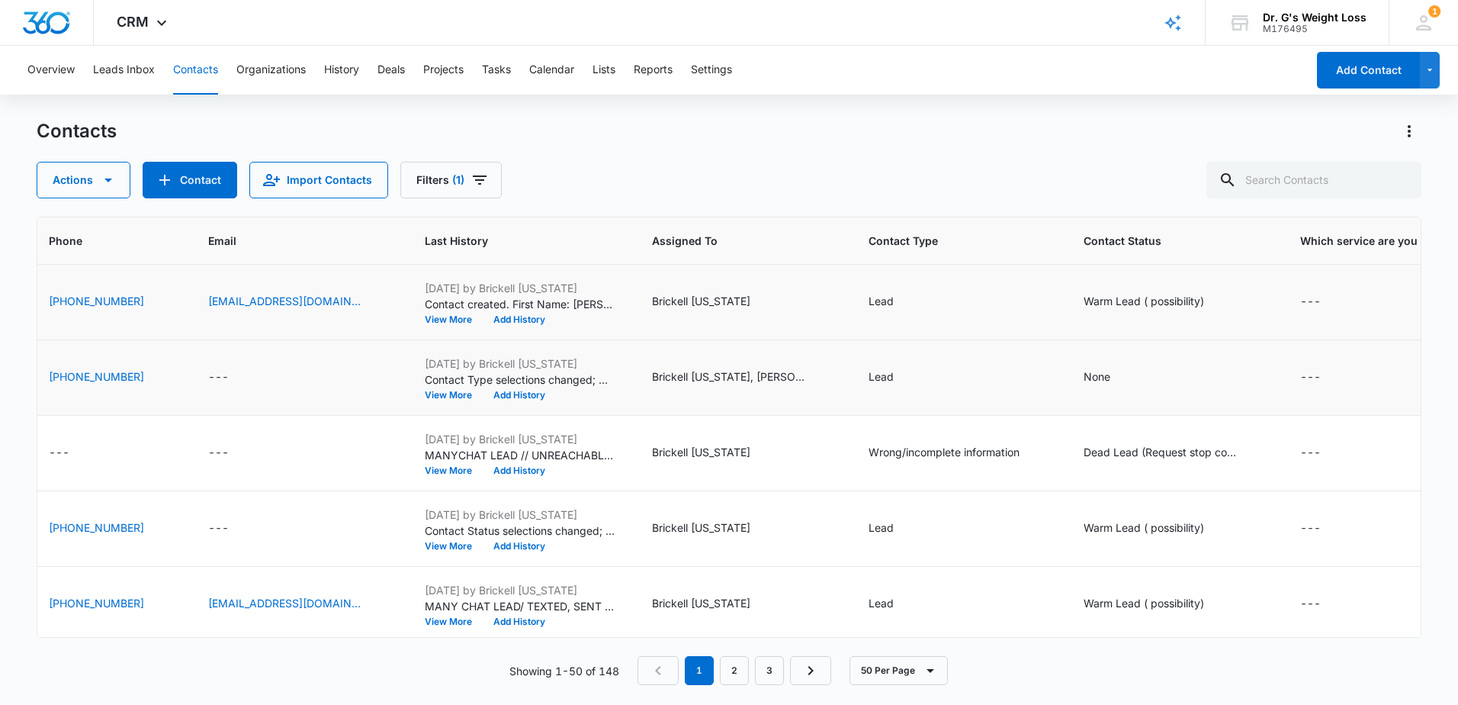
click at [511, 390] on div "[DATE] by Brickell [US_STATE] Contact Type selections changed; None was removed…" at bounding box center [520, 377] width 191 height 44
click at [483, 391] on button "View More" at bounding box center [454, 395] width 58 height 9
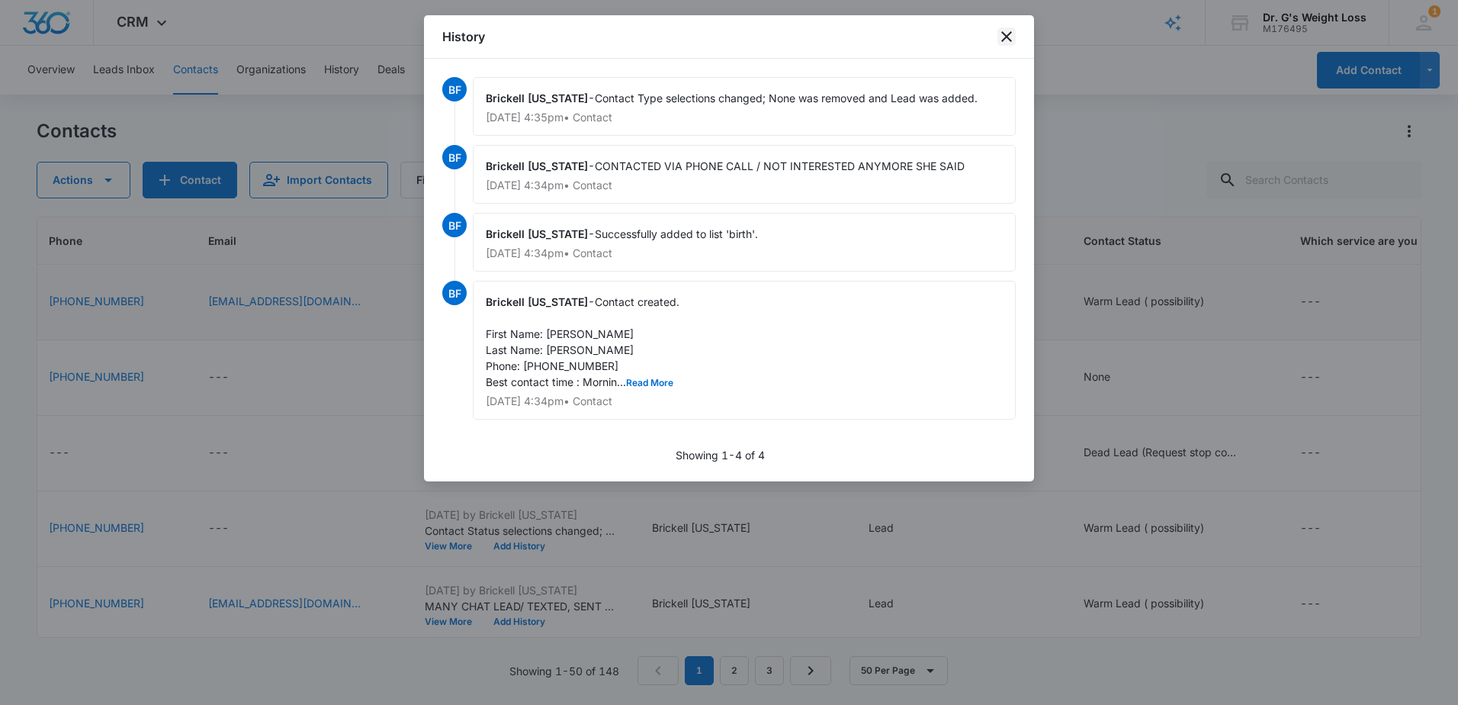
click at [1011, 42] on icon "close" at bounding box center [1007, 36] width 18 height 18
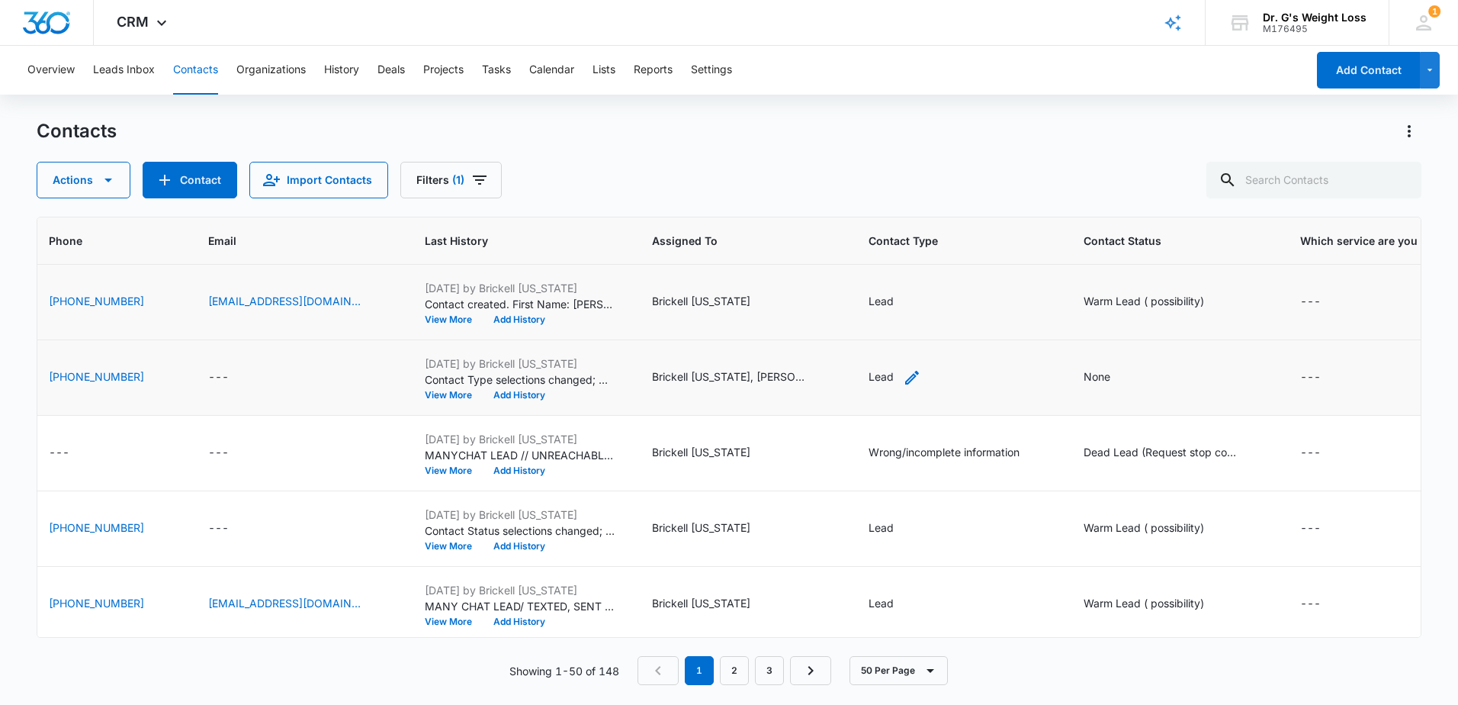
click at [894, 375] on div "Lead" at bounding box center [881, 376] width 25 height 16
click at [953, 283] on div at bounding box center [947, 279] width 24 height 24
click at [891, 278] on icon "Remove Lead" at bounding box center [894, 279] width 9 height 9
click at [963, 288] on div at bounding box center [964, 280] width 24 height 24
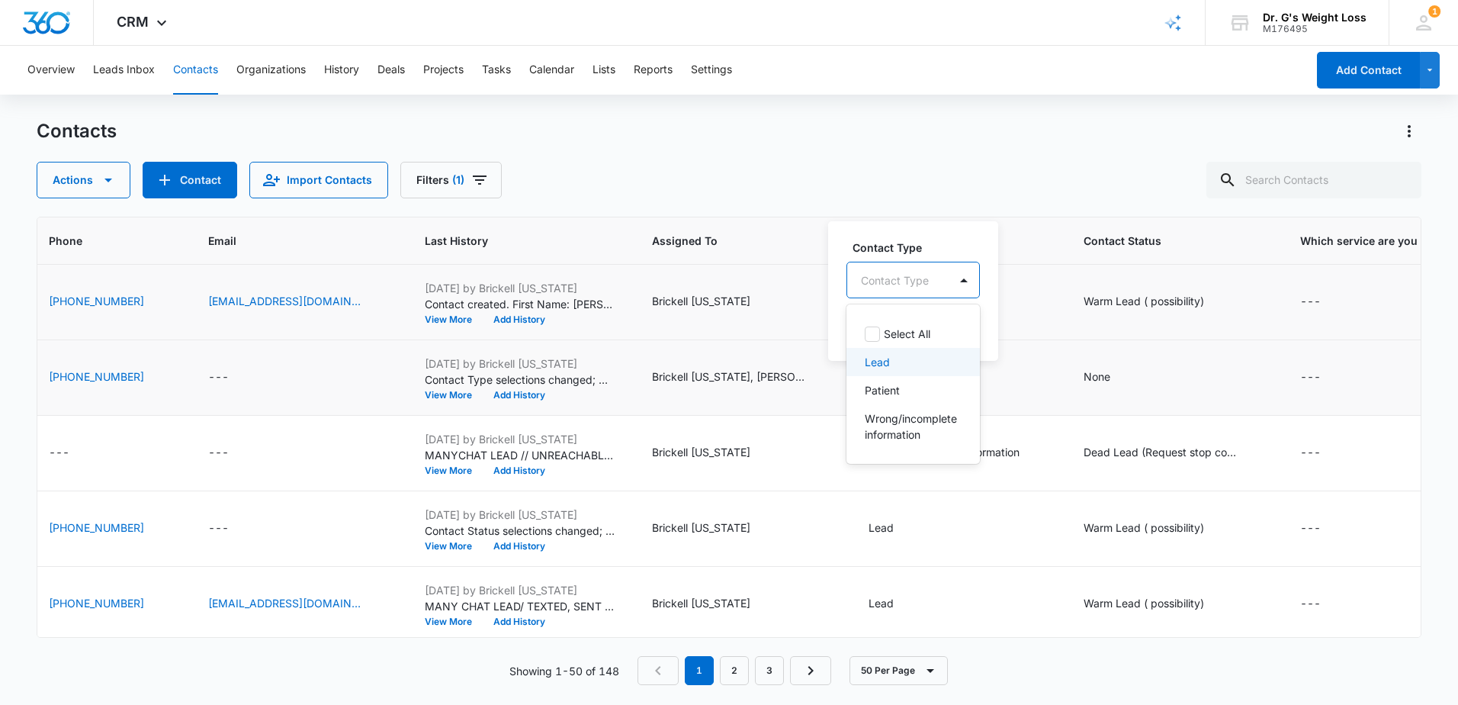
click at [897, 362] on div "Lead" at bounding box center [912, 362] width 94 height 16
click at [960, 243] on label "Contact Type" at bounding box center [911, 246] width 117 height 16
click at [944, 331] on button "Save" at bounding box center [940, 328] width 45 height 29
click at [1098, 375] on div "None" at bounding box center [1097, 376] width 27 height 16
click at [1111, 377] on div "None" at bounding box center [1097, 376] width 27 height 16
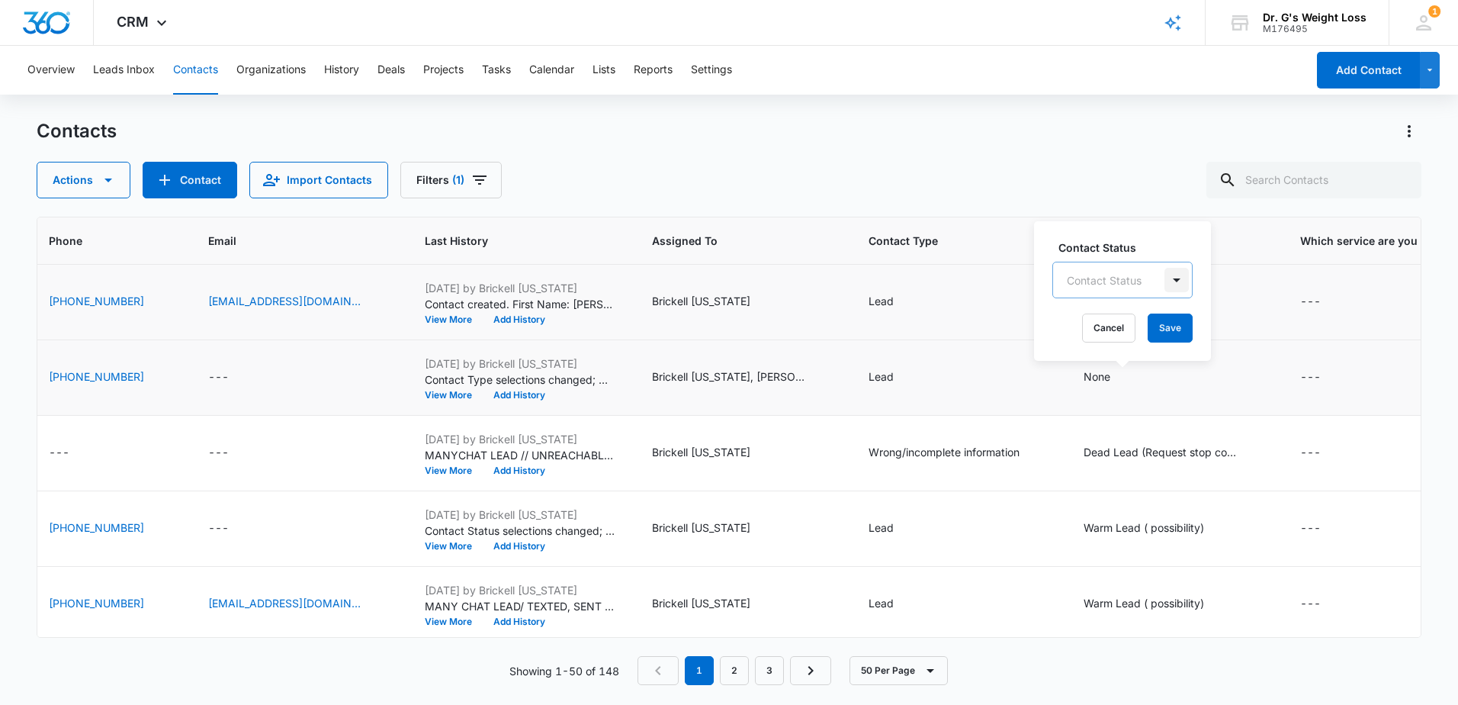
click at [1175, 287] on div at bounding box center [1177, 280] width 24 height 24
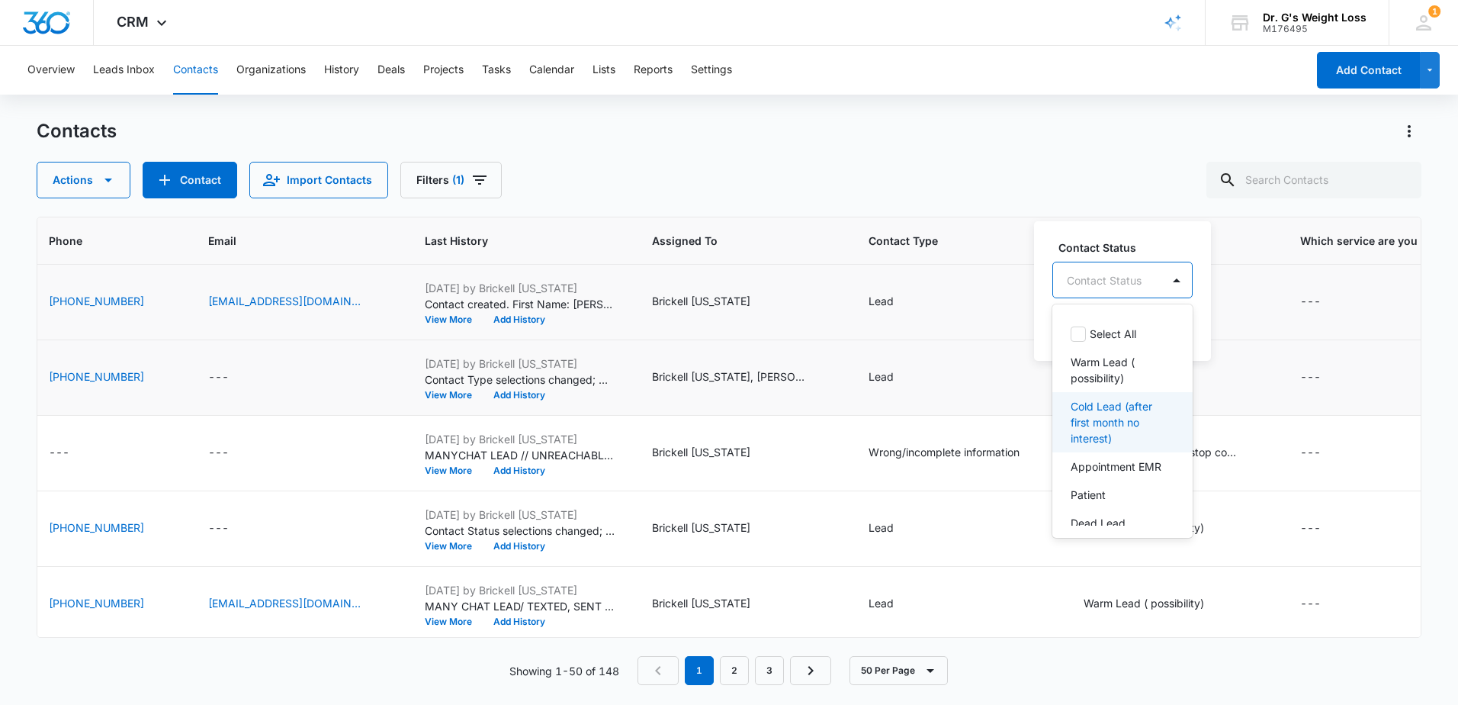
click at [1131, 426] on p "Cold Lead (after first month no interest)" at bounding box center [1121, 422] width 101 height 48
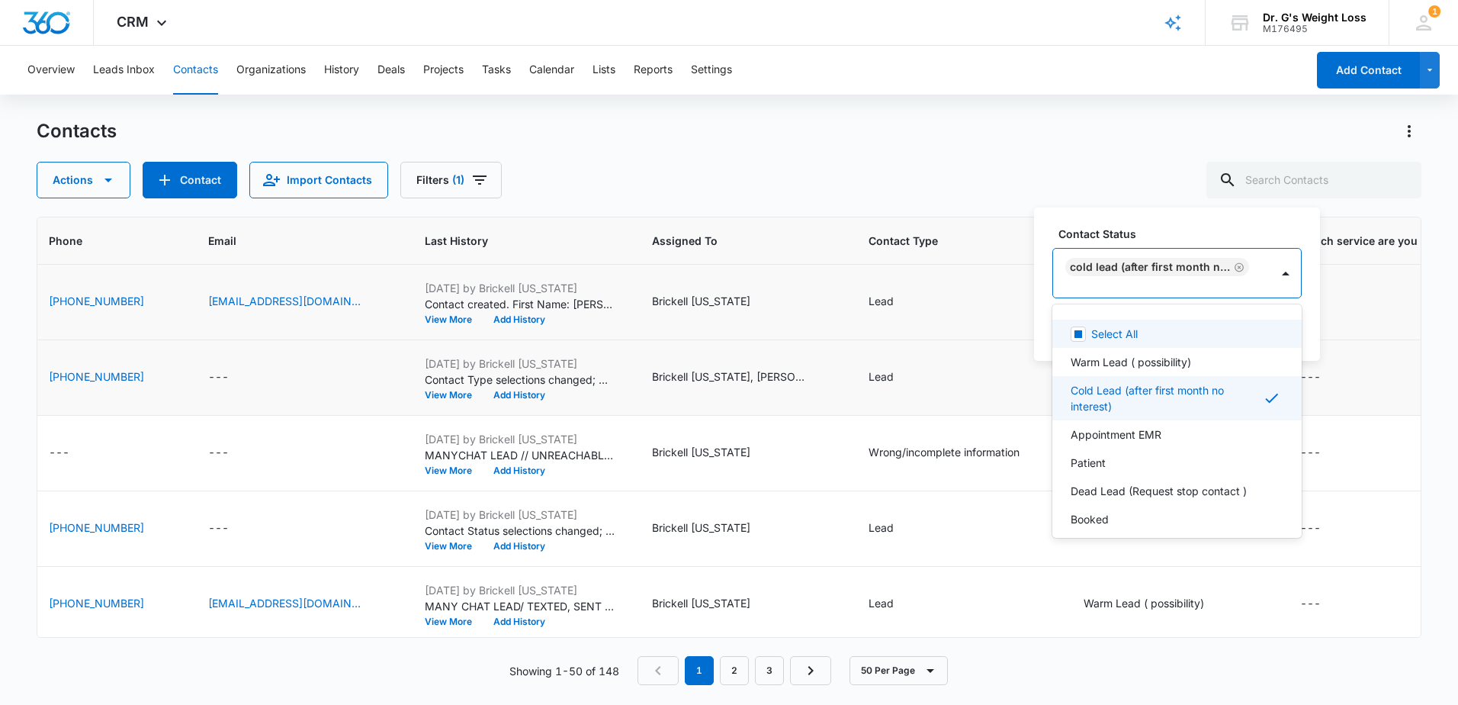
click at [1259, 227] on label "Contact Status" at bounding box center [1183, 234] width 249 height 16
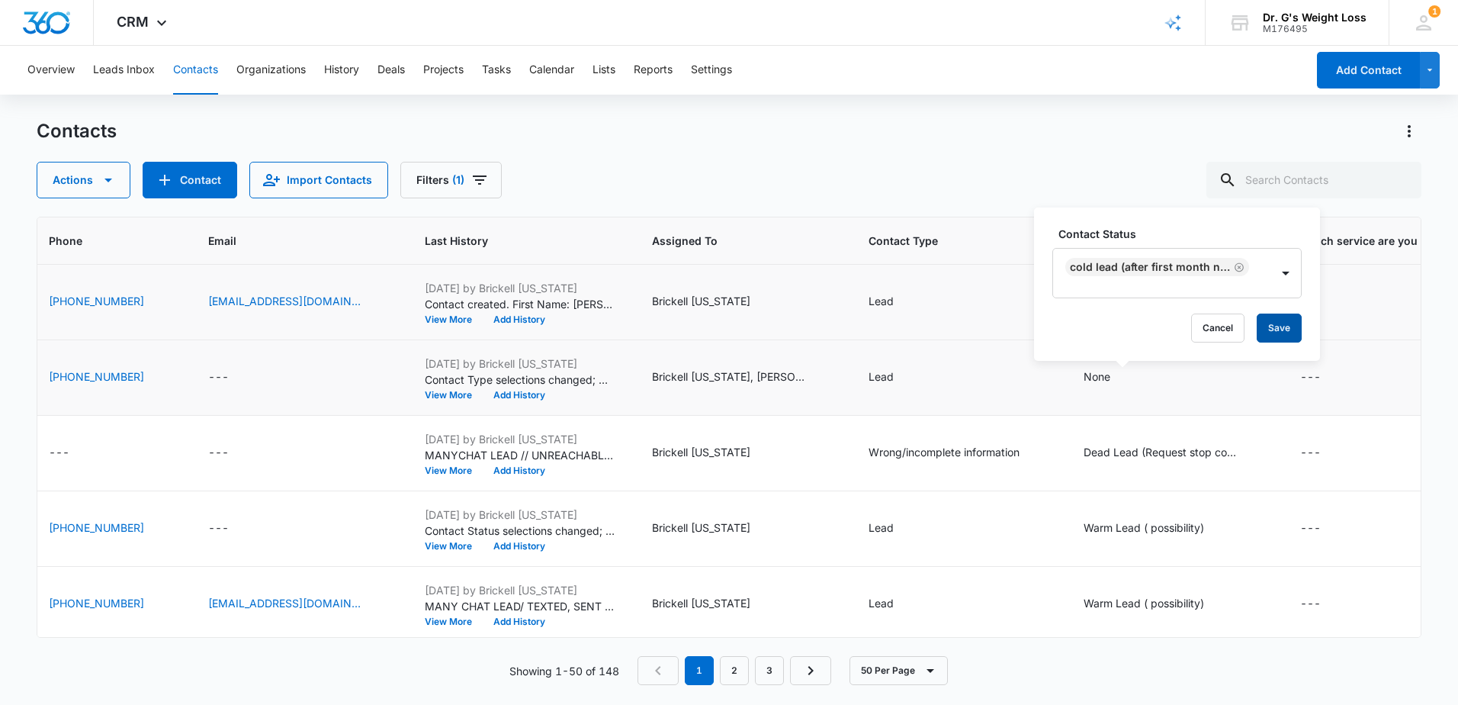
click at [1281, 322] on button "Save" at bounding box center [1279, 328] width 45 height 29
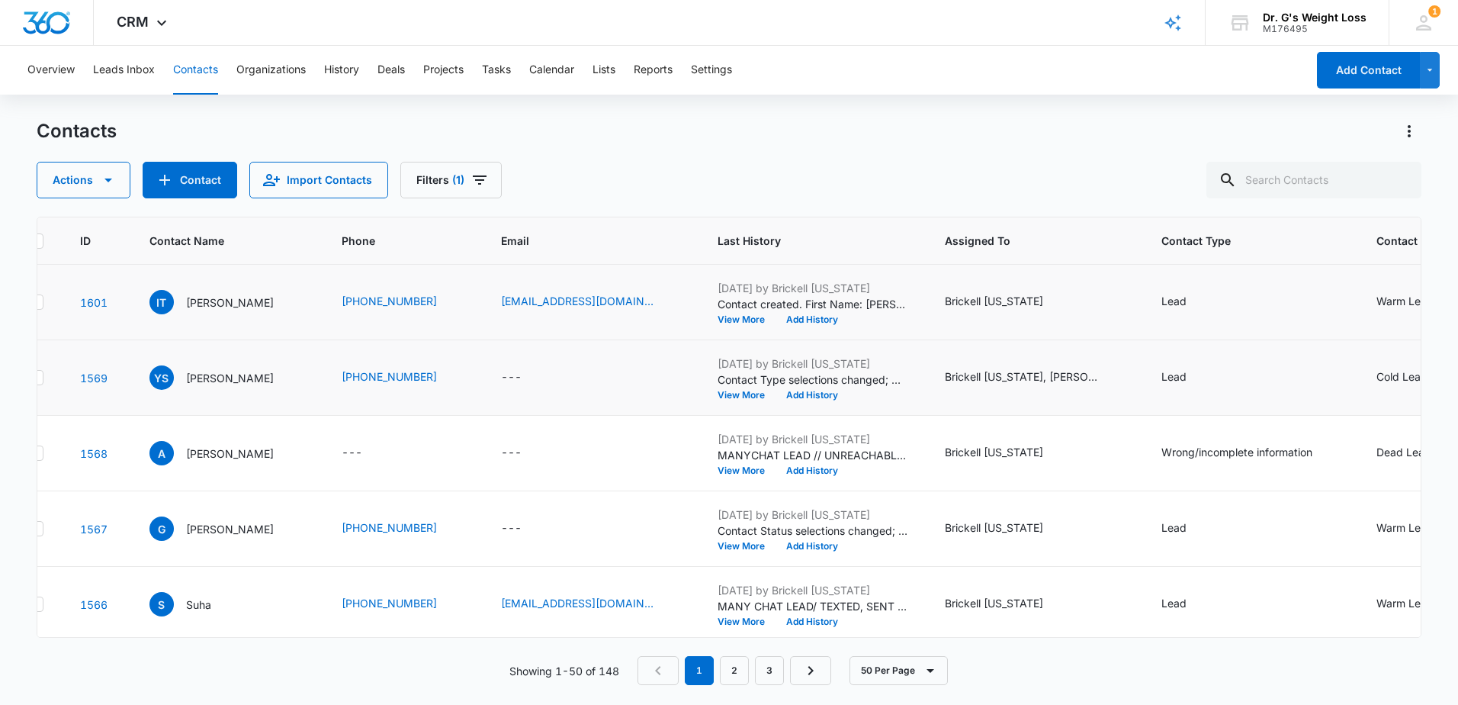
scroll to position [0, 0]
